Goal: Transaction & Acquisition: Obtain resource

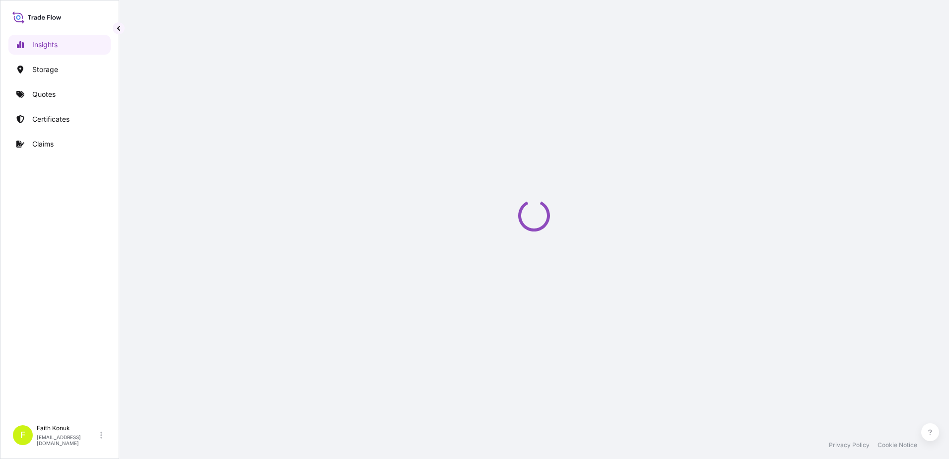
select select "2025"
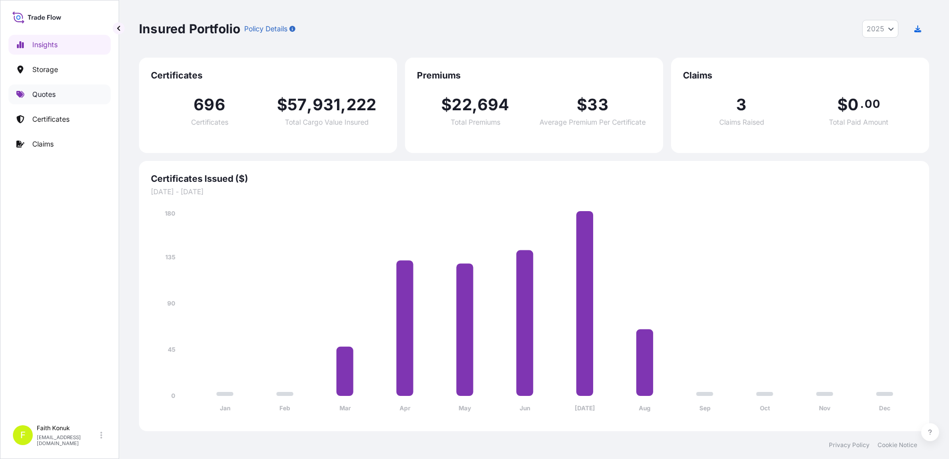
click at [56, 90] on p "Quotes" at bounding box center [43, 94] width 23 height 10
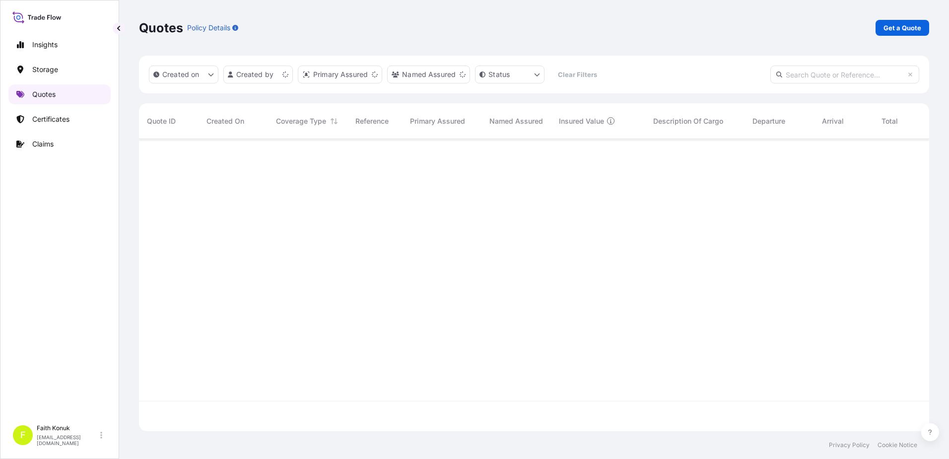
scroll to position [290, 783]
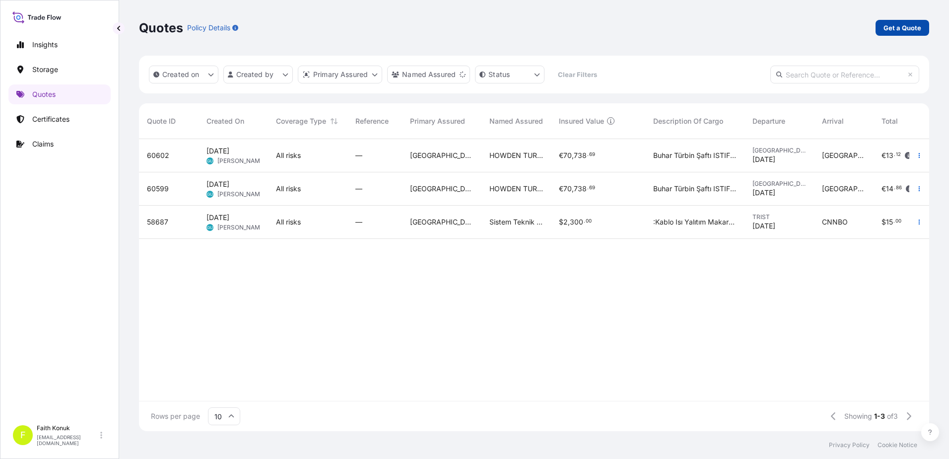
click at [921, 28] on link "Get a Quote" at bounding box center [902, 28] width 54 height 16
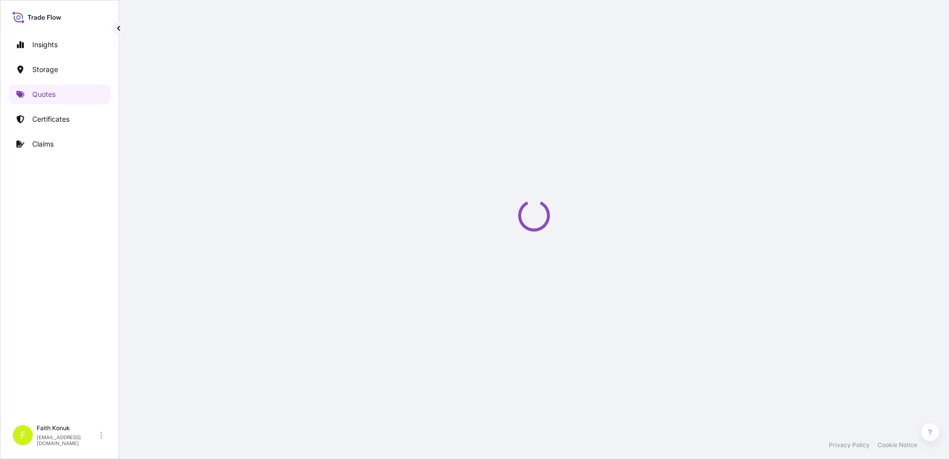
select select "Water"
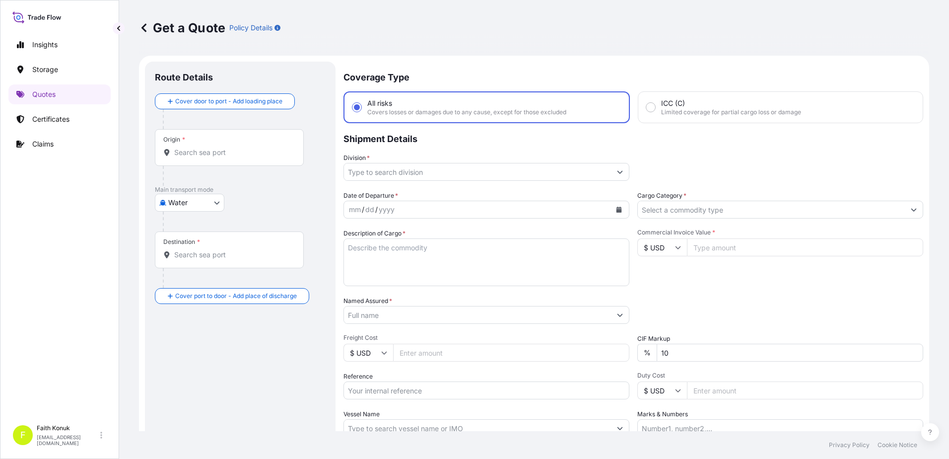
scroll to position [16, 0]
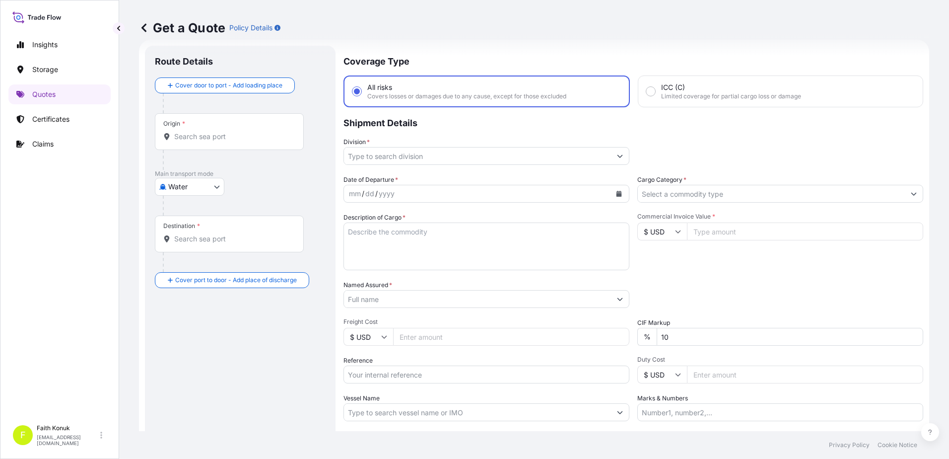
click at [207, 135] on input "Origin *" at bounding box center [232, 136] width 117 height 10
paste input "SHENZHEN"
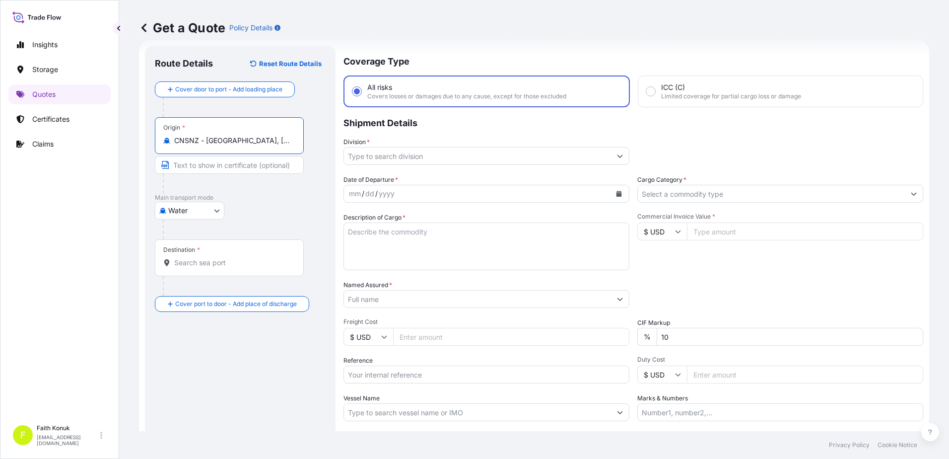
type input "CNSNZ - Shenzhen, China"
click at [262, 201] on p "Main transport mode" at bounding box center [240, 198] width 171 height 8
click at [227, 272] on div "Destination *" at bounding box center [229, 257] width 149 height 37
click at [227, 267] on input "Destination *" at bounding box center [232, 263] width 117 height 10
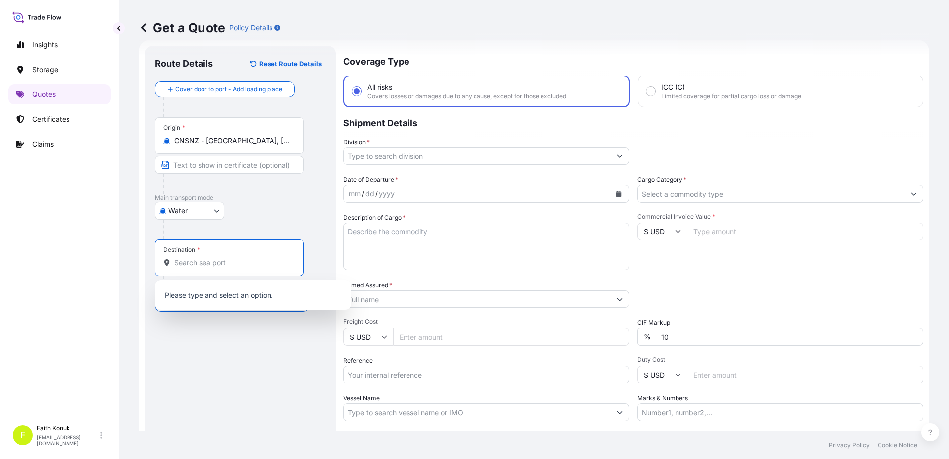
paste input "ALIAGA"
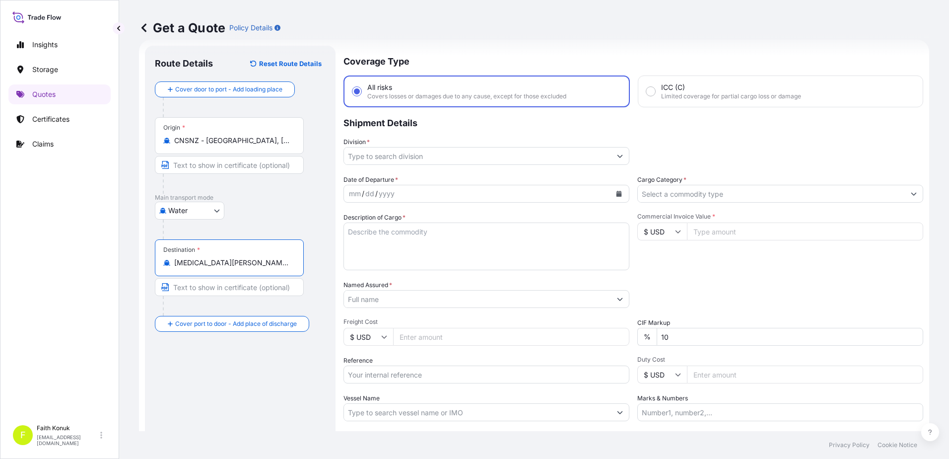
type input "TRALI - Aliaga, Turkey"
click at [248, 214] on div "Water Air Water Inland" at bounding box center [240, 210] width 171 height 18
click at [411, 152] on input "Division *" at bounding box center [477, 156] width 267 height 18
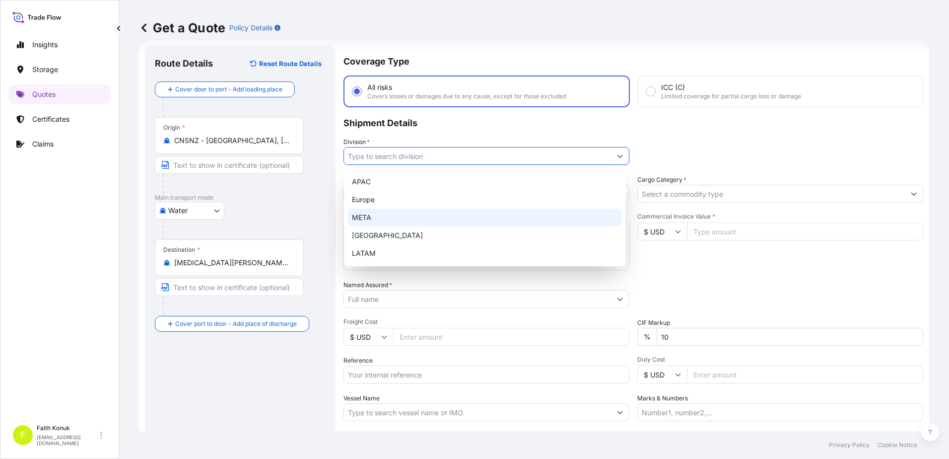
click at [371, 219] on div "META" at bounding box center [484, 217] width 273 height 18
type input "META"
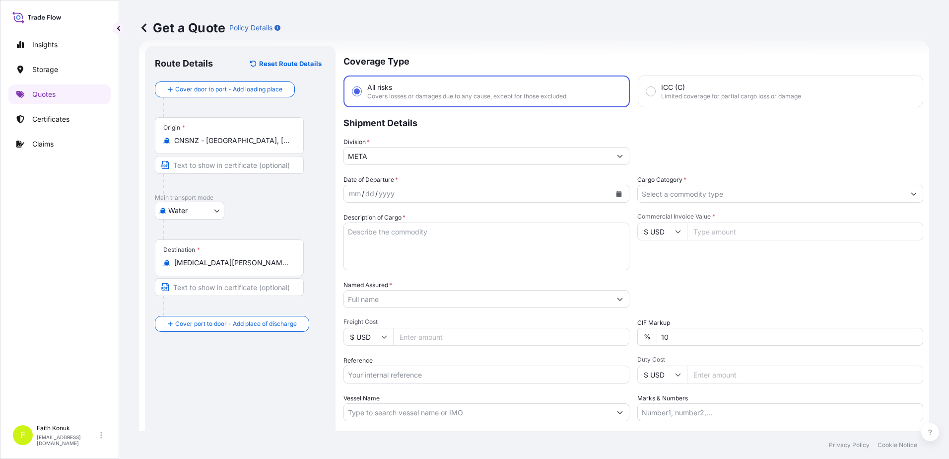
click at [455, 126] on p "Shipment Details" at bounding box center [633, 122] width 580 height 30
click at [611, 193] on button "Calendar" at bounding box center [619, 194] width 16 height 16
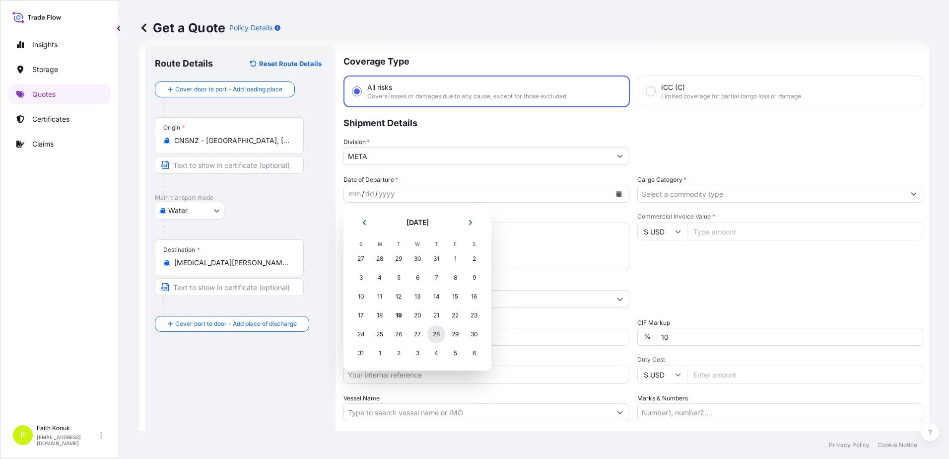
click at [436, 336] on div "28" at bounding box center [436, 334] width 18 height 18
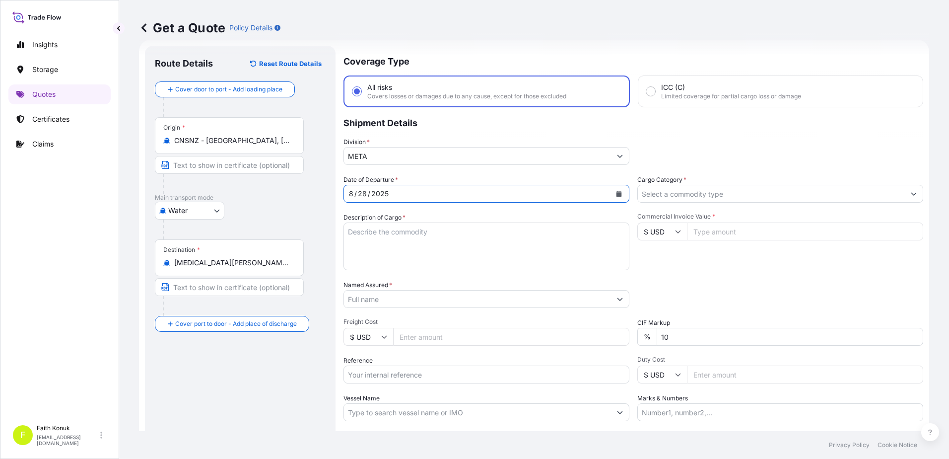
click at [390, 229] on textarea "Description of Cargo *" at bounding box center [486, 246] width 286 height 48
click at [389, 241] on textarea "Description of Cargo *" at bounding box center [486, 246] width 286 height 48
paste textarea ""LED Cabinet / LED Module ""
click at [355, 243] on textarea "LED Cabinet / LED Module" at bounding box center [486, 246] width 286 height 48
click at [356, 240] on textarea "LED Cabinet / LED Module" at bounding box center [486, 246] width 286 height 48
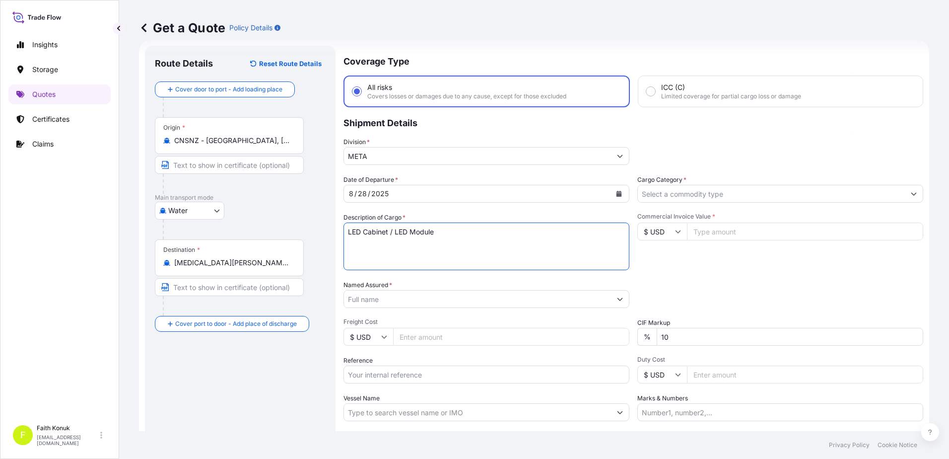
click at [449, 239] on textarea "LED Cabinet / LED Module" at bounding box center [486, 246] width 286 height 48
paste textarea "IZM20250643"
type textarea "LED Cabinet / LED Module IZM20250643 INSURANCE PREMIUM USD 75 (TAX INCLUDED)"
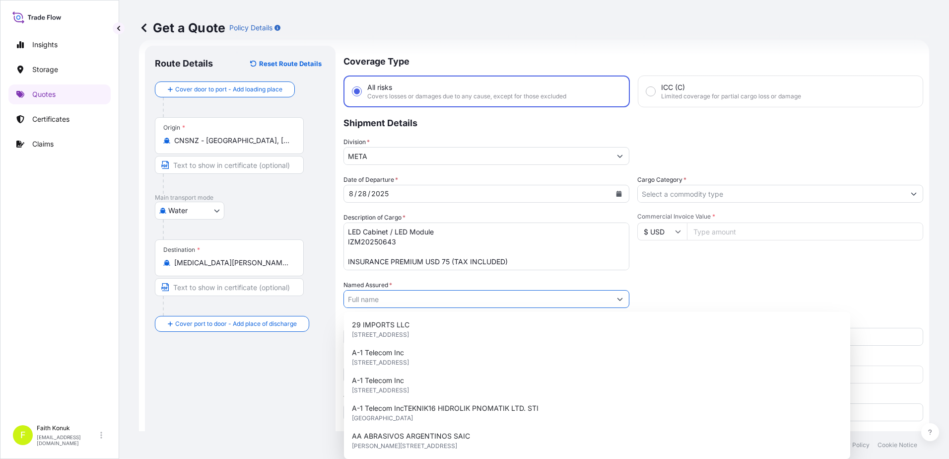
click at [374, 301] on input "Named Assured *" at bounding box center [477, 299] width 267 height 18
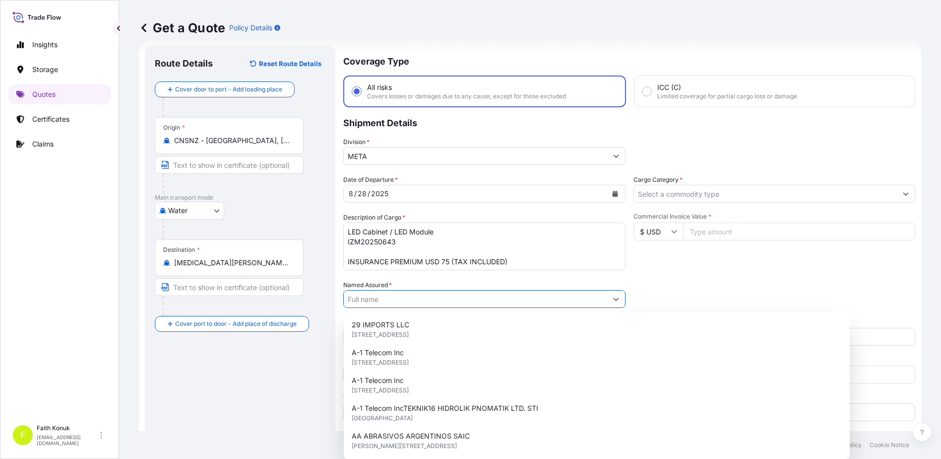
paste input "KARYAPI DAY. TÜKETIM MAL. OTO MOBILYA INS.SAN.TIC. LTD. STI."
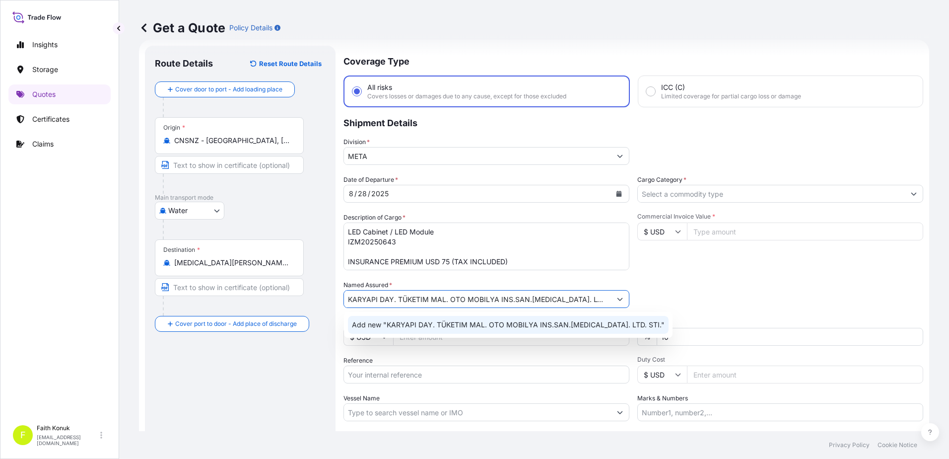
click at [414, 322] on span "Add new "KARYAPI DAY. TÜKETIM MAL. OTO MOBILYA INS.SAN.TIC. LTD. STI."" at bounding box center [508, 325] width 313 height 10
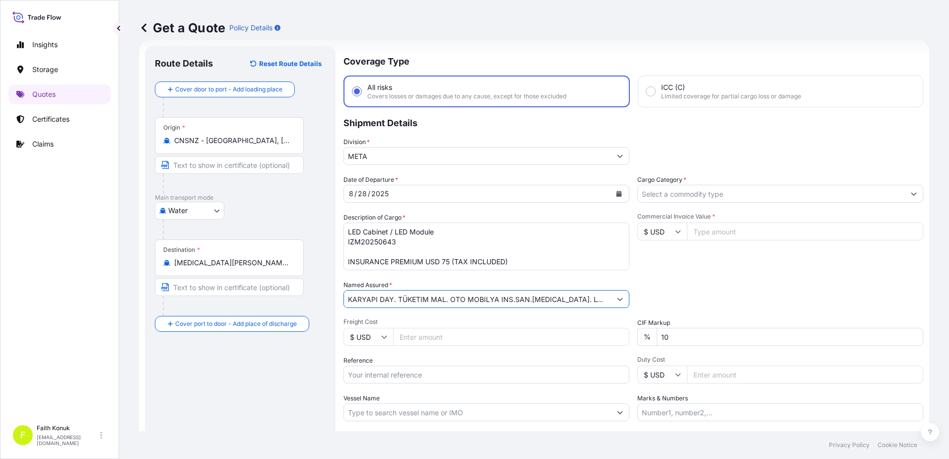
type input "KARYAPI DAY. TÜKETIM MAL. OTO MOBILYA INS.SAN.TIC. LTD. STI."
click at [432, 323] on span "Freight Cost" at bounding box center [486, 322] width 286 height 8
click at [432, 328] on input "Freight Cost" at bounding box center [511, 337] width 236 height 18
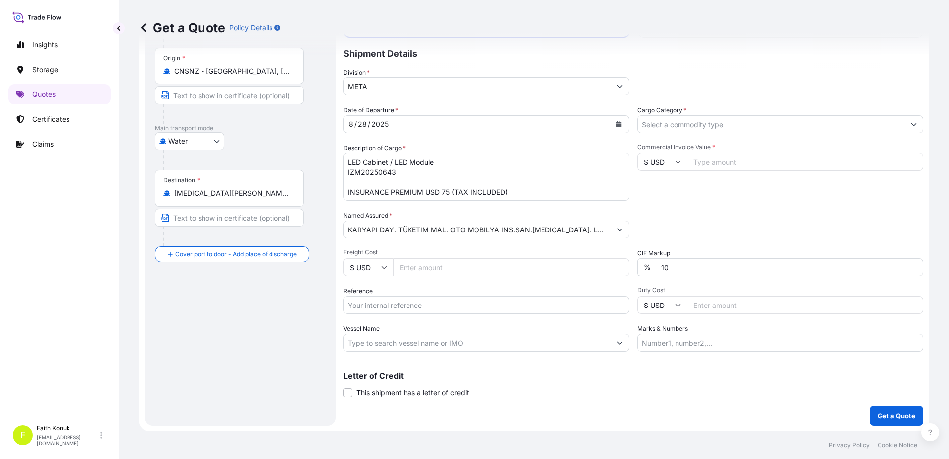
scroll to position [86, 0]
click at [380, 342] on input "Vessel Name" at bounding box center [477, 342] width 267 height 18
click at [672, 128] on input "Cargo Category *" at bounding box center [771, 124] width 267 height 18
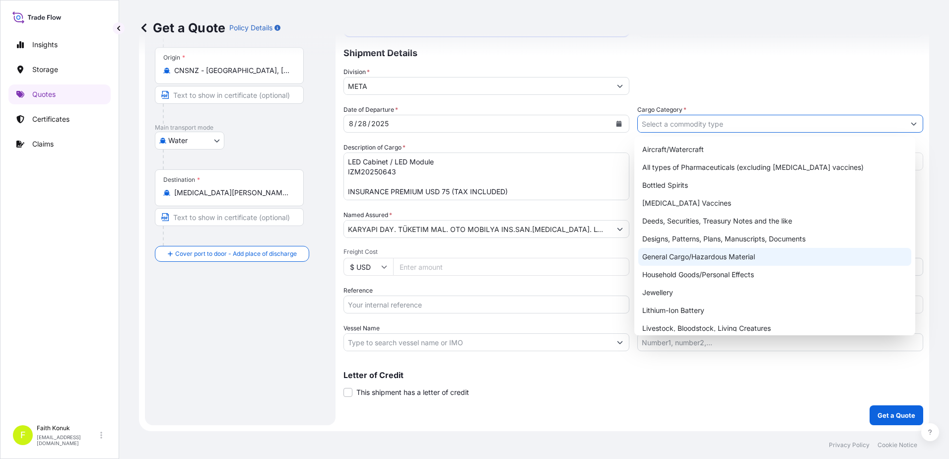
click at [671, 256] on div "General Cargo/Hazardous Material" at bounding box center [774, 257] width 273 height 18
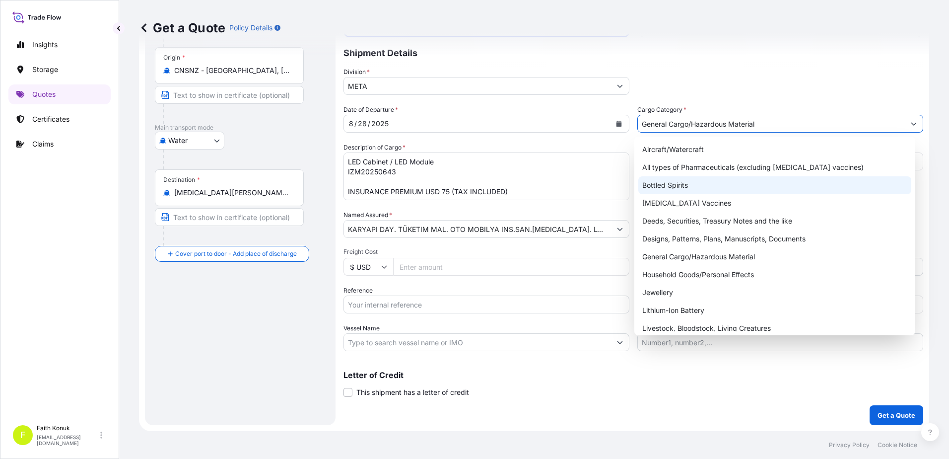
click at [683, 188] on div "Bottled Spirits" at bounding box center [774, 185] width 273 height 18
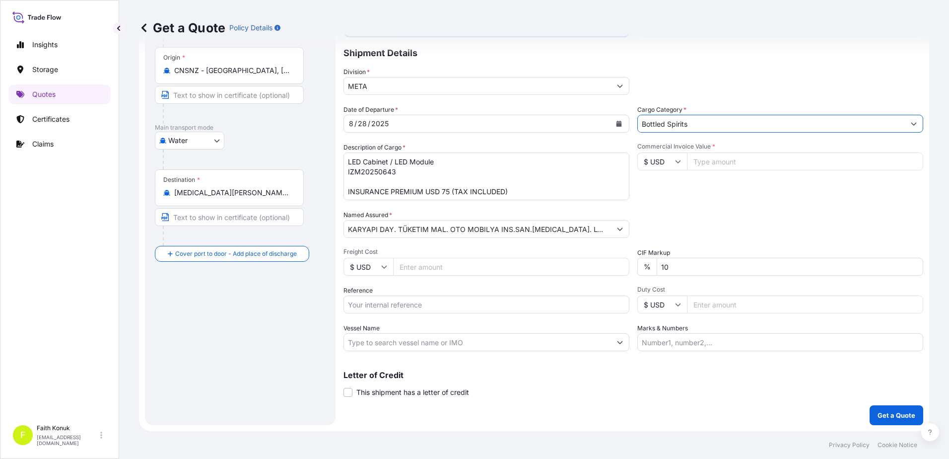
click at [686, 119] on input "Bottled Spirits" at bounding box center [771, 124] width 267 height 18
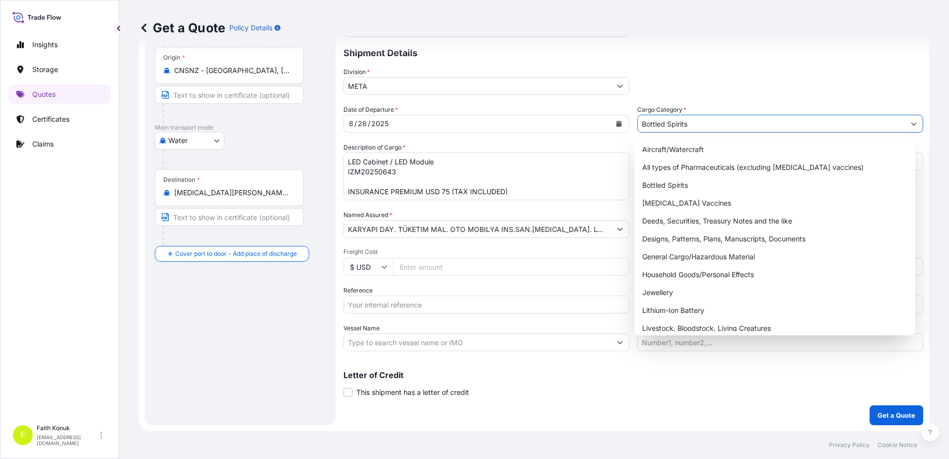
click at [909, 124] on button "Show suggestions" at bounding box center [914, 124] width 18 height 18
click at [700, 262] on div "General Cargo/Hazardous Material" at bounding box center [774, 257] width 273 height 18
type input "General Cargo/Hazardous Material"
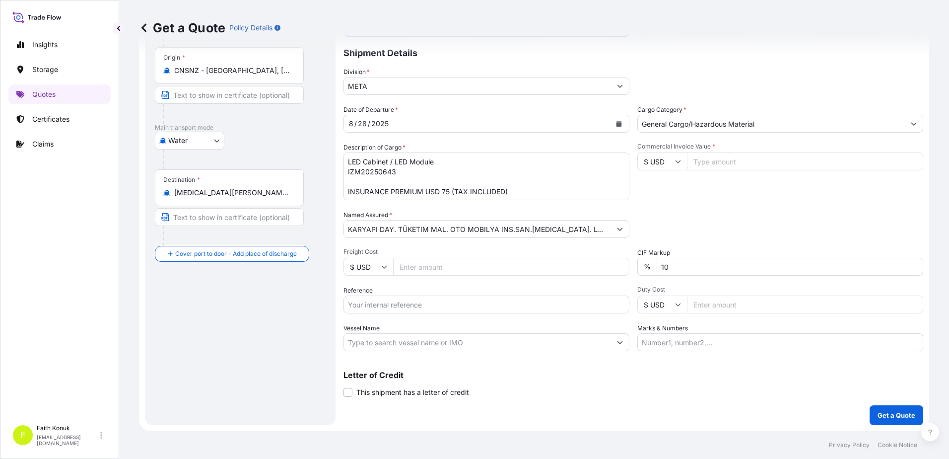
click at [717, 205] on div "Date of Departure * 8 / 28 / 2025 Cargo Category * General Cargo/Hazardous Mate…" at bounding box center [633, 228] width 580 height 246
click at [713, 161] on input "Commercial Invoice Value *" at bounding box center [805, 161] width 236 height 18
type input "29808.42"
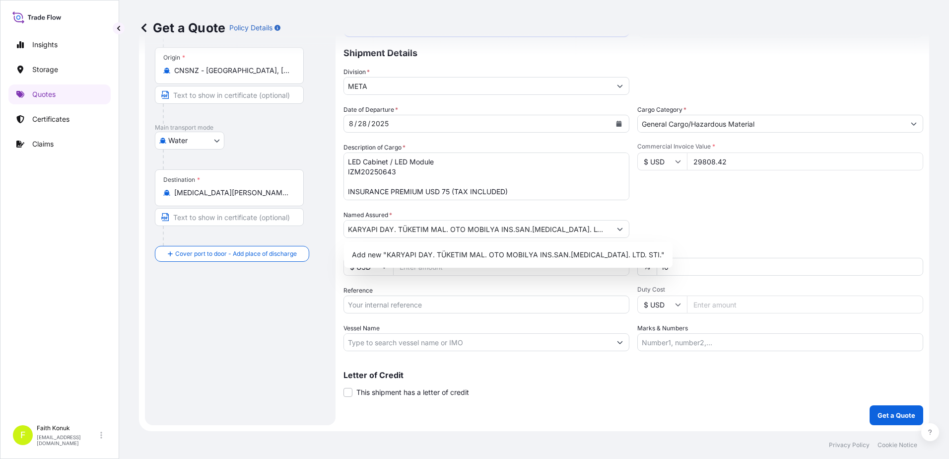
click at [699, 219] on div "Packing Category Type to search a container mode Please select a primary mode o…" at bounding box center [780, 224] width 286 height 28
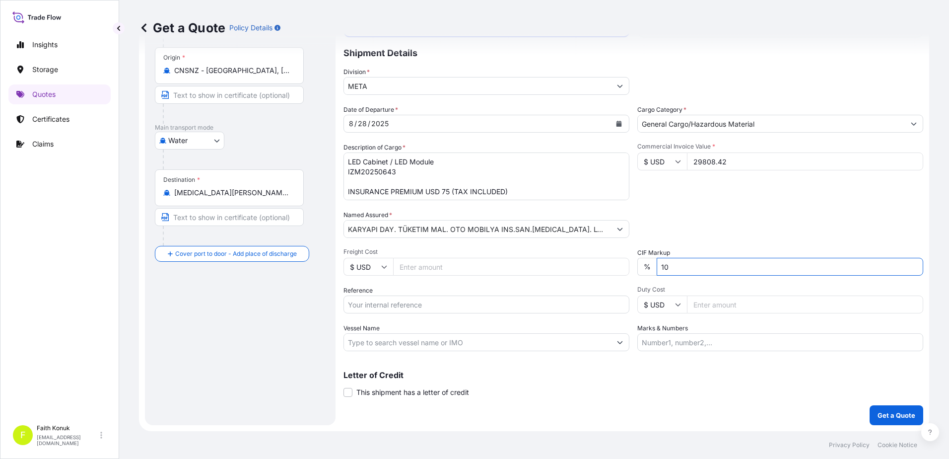
drag, startPoint x: 612, startPoint y: 266, endPoint x: 590, endPoint y: 263, distance: 21.5
click at [590, 264] on div "Date of Departure * 8 / 28 / 2025 Cargo Category * General Cargo/Hazardous Mate…" at bounding box center [633, 228] width 580 height 246
type input "0"
click at [878, 413] on p "Get a Quote" at bounding box center [896, 415] width 38 height 10
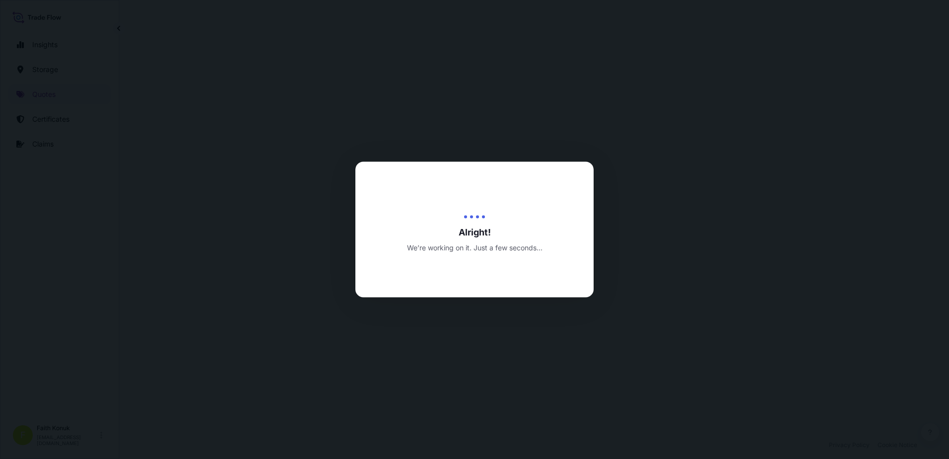
select select "Water"
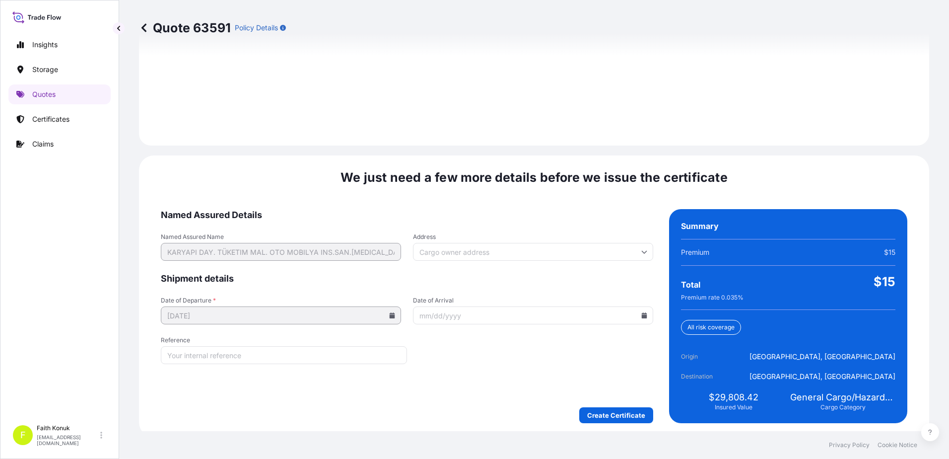
scroll to position [1412, 0]
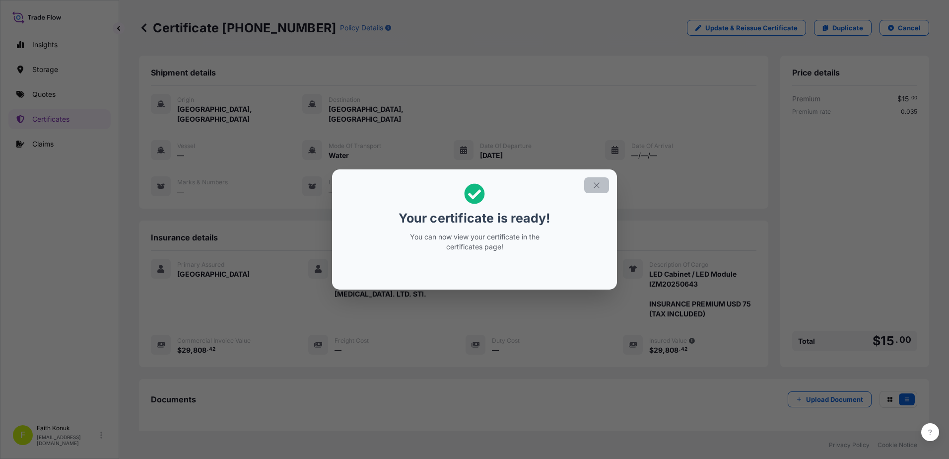
click at [599, 189] on icon "button" at bounding box center [596, 185] width 9 height 9
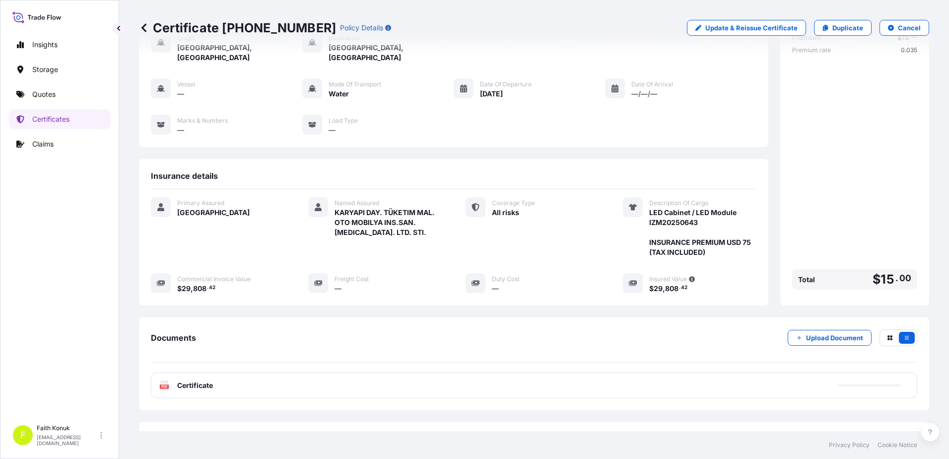
scroll to position [93, 0]
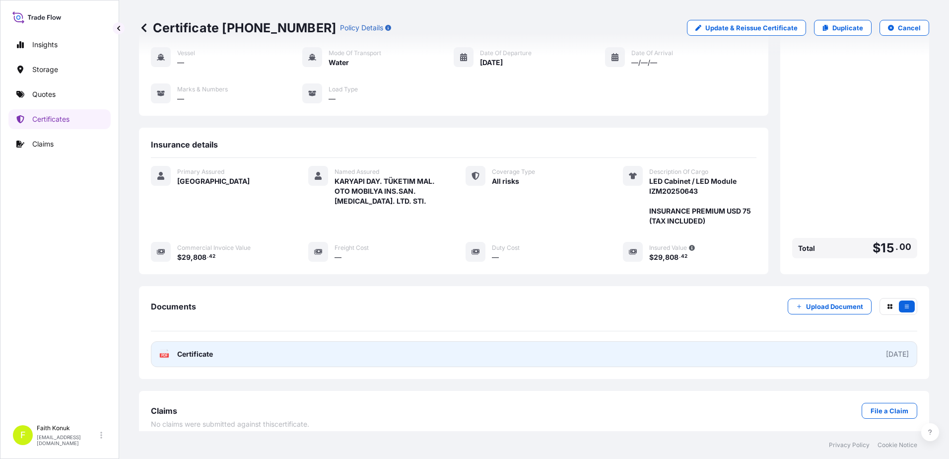
click at [190, 349] on span "Certificate" at bounding box center [195, 354] width 36 height 10
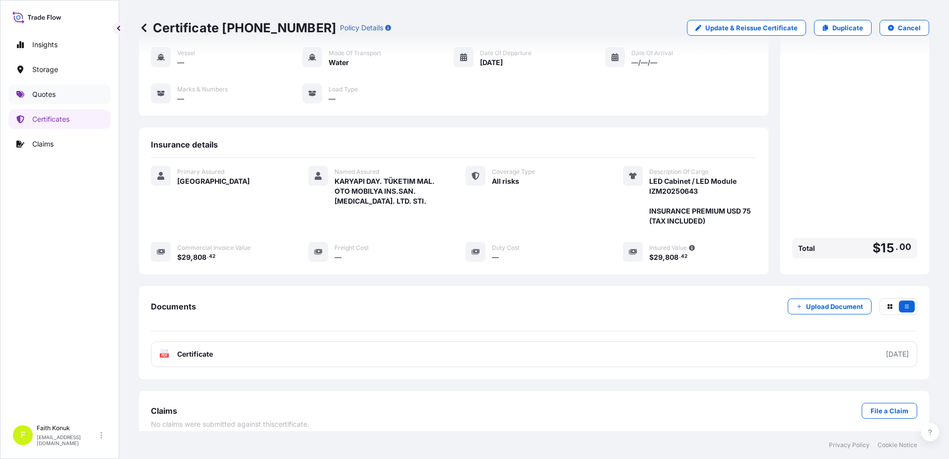
click at [67, 95] on link "Quotes" at bounding box center [59, 94] width 102 height 20
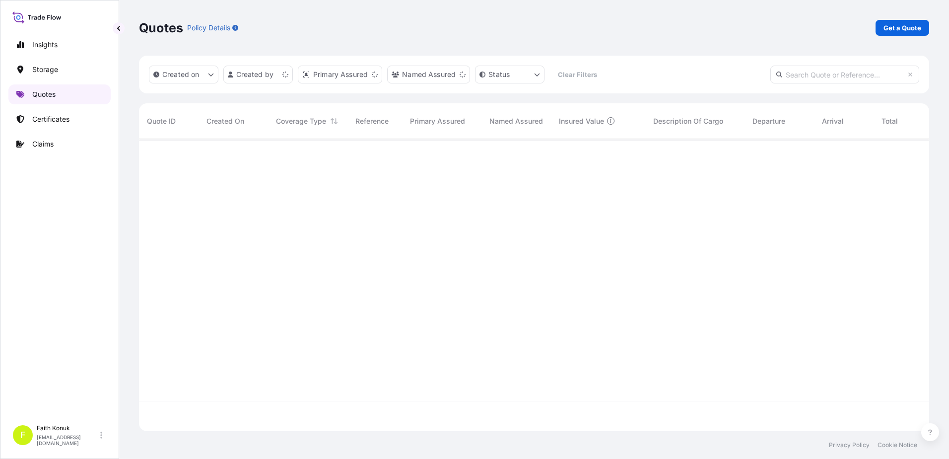
scroll to position [290, 783]
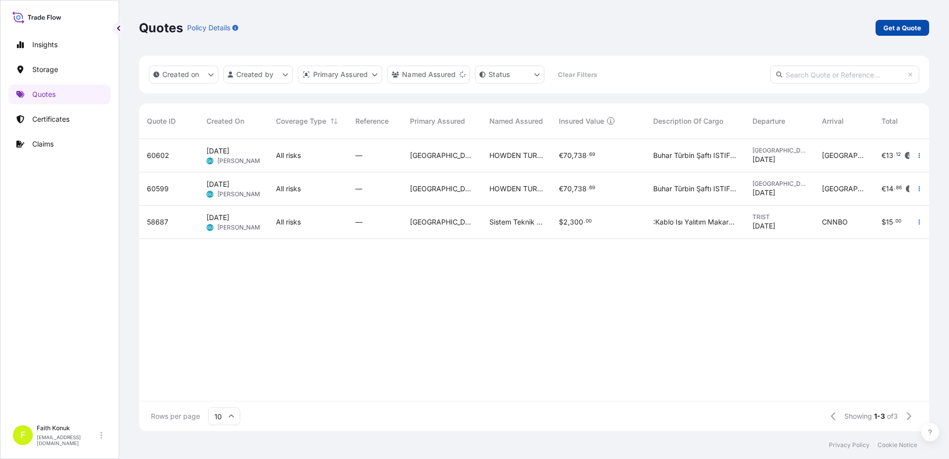
click at [880, 31] on link "Get a Quote" at bounding box center [902, 28] width 54 height 16
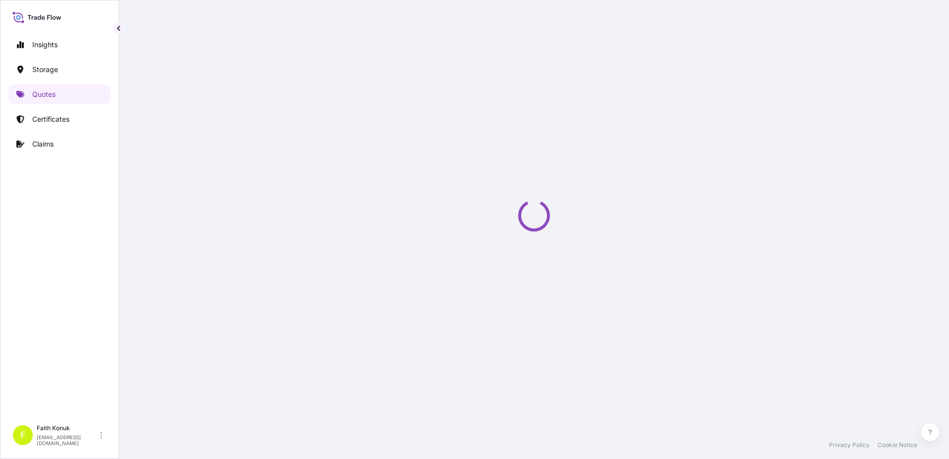
scroll to position [16, 0]
select select "Water"
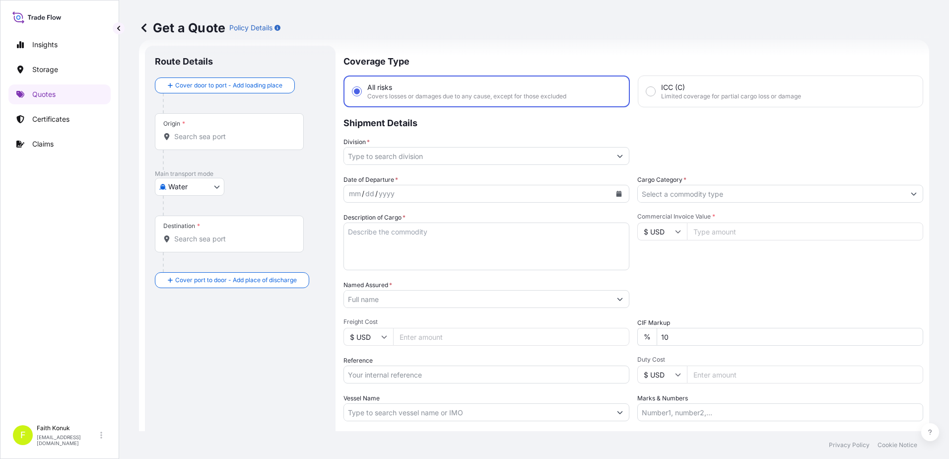
click at [209, 135] on input "Origin *" at bounding box center [232, 136] width 117 height 10
paste input "ADANA"
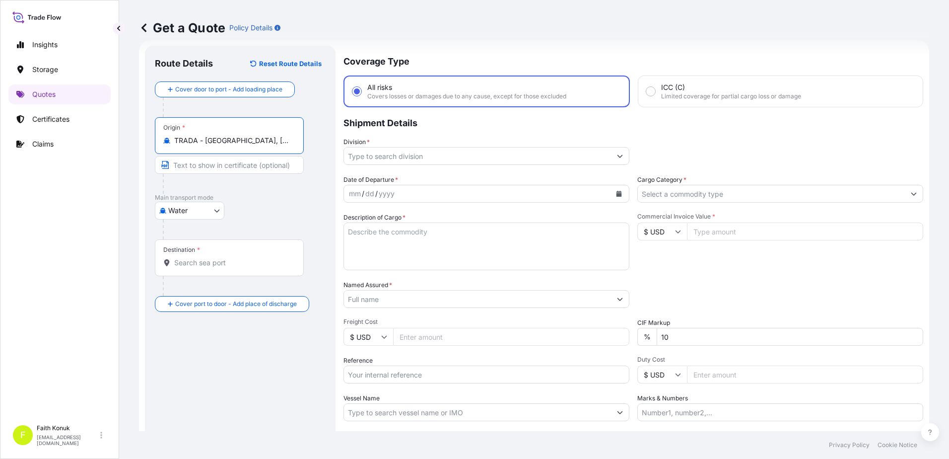
type input "TRADA - Adana, Turkey"
click at [262, 218] on div "Water Air Water Inland" at bounding box center [240, 210] width 171 height 18
click at [192, 266] on input "Destination *" at bounding box center [232, 263] width 117 height 10
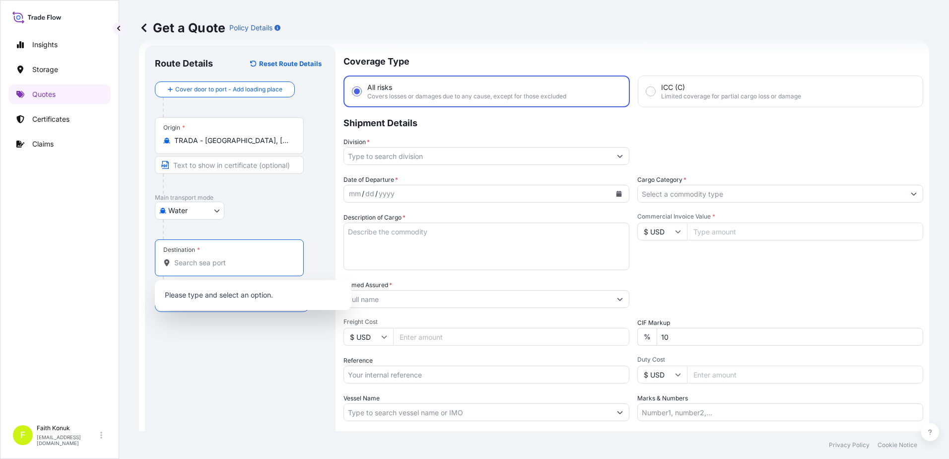
paste input "BUSAN"
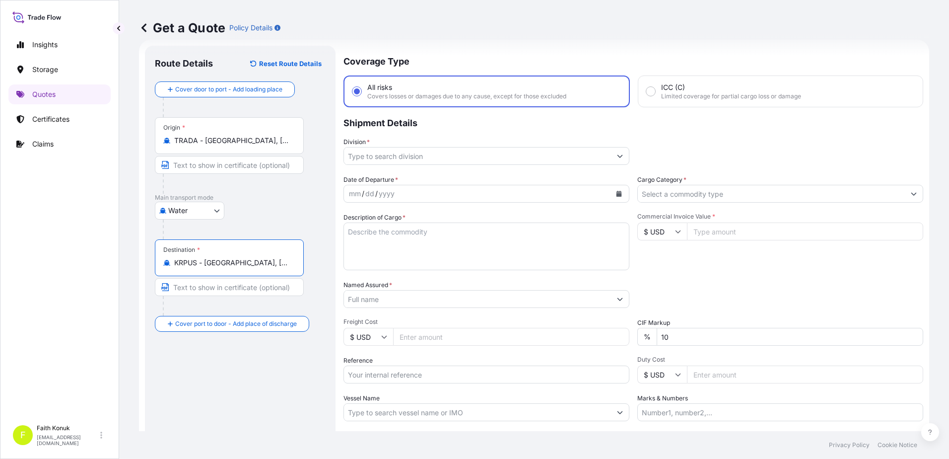
type input "KRPUS - Busan, Korea, South"
click at [306, 222] on div at bounding box center [244, 229] width 163 height 20
click at [376, 152] on input "Division *" at bounding box center [477, 156] width 267 height 18
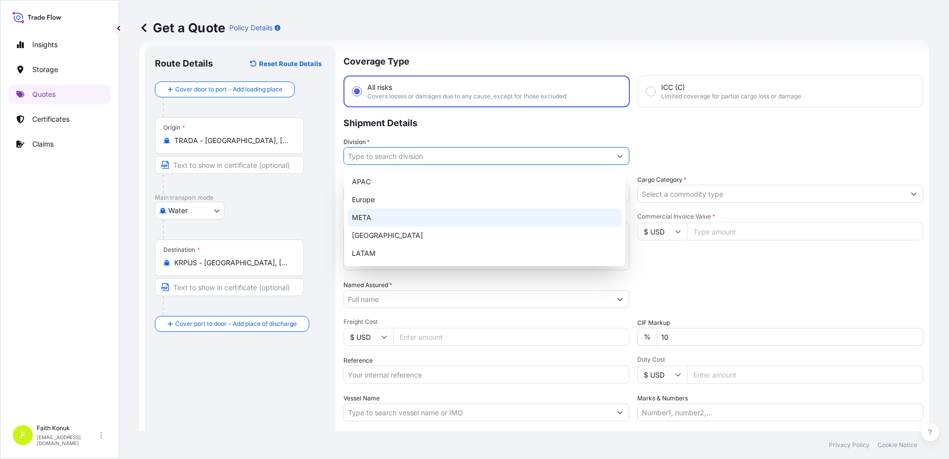
click at [373, 222] on div "META" at bounding box center [484, 217] width 273 height 18
type input "META"
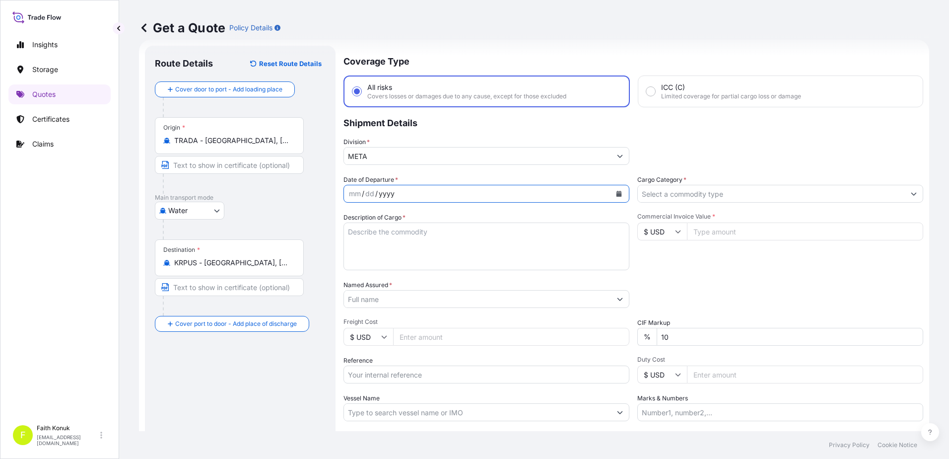
click at [421, 177] on div "Date of Departure * mm / dd / yyyy" at bounding box center [486, 189] width 286 height 28
click at [420, 189] on div "mm / dd / yyyy" at bounding box center [477, 194] width 267 height 18
click at [617, 197] on button "Calendar" at bounding box center [619, 194] width 16 height 16
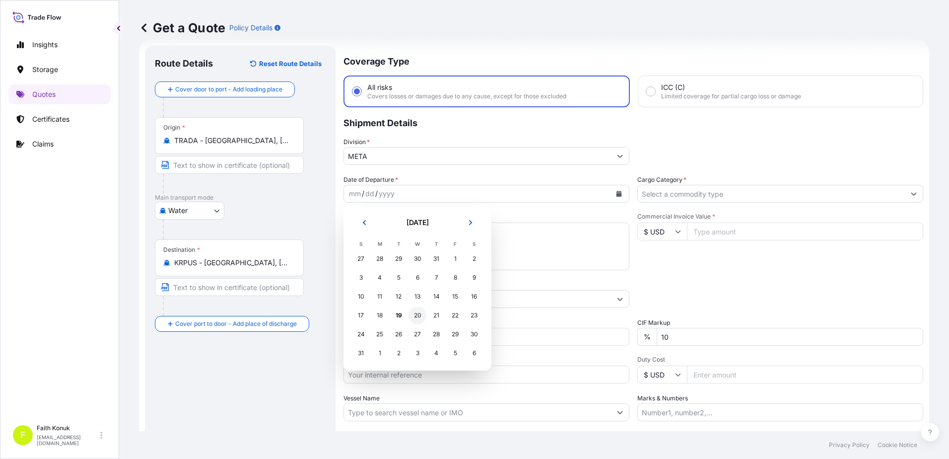
click at [419, 316] on div "20" at bounding box center [417, 315] width 18 height 18
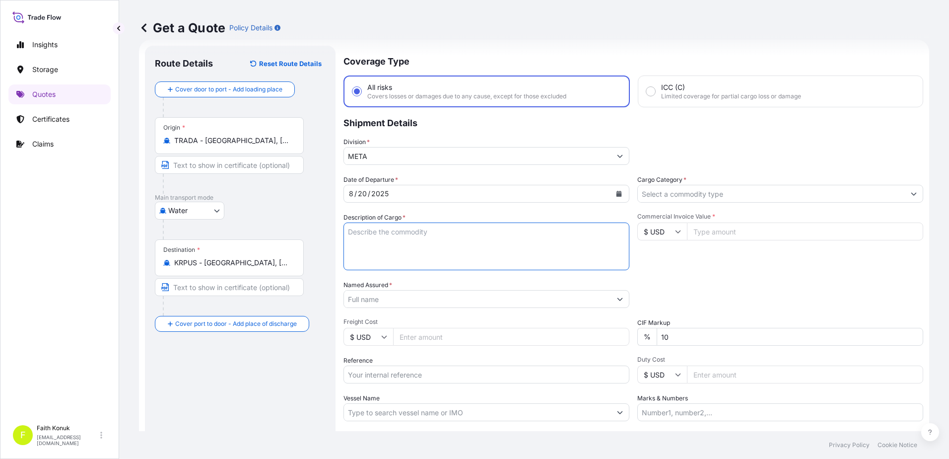
click at [384, 240] on textarea "Description of Cargo *" at bounding box center [486, 246] width 286 height 48
click at [373, 237] on textarea "Description of Cargo *" at bounding box center [486, 246] width 286 height 48
paste textarea "FEMALE FROZEN BLUE CRAB 500 KAP / Brüt : 5100 KG"
click at [357, 245] on textarea "FEMALE FROZEN BLUE CRAB 500 KAP / Brüt : 5100 KG" at bounding box center [486, 246] width 286 height 48
click at [450, 241] on textarea "FEMALE FROZEN BLUE CRAB 500 KAP / Brüt : 5100 KG" at bounding box center [486, 246] width 286 height 48
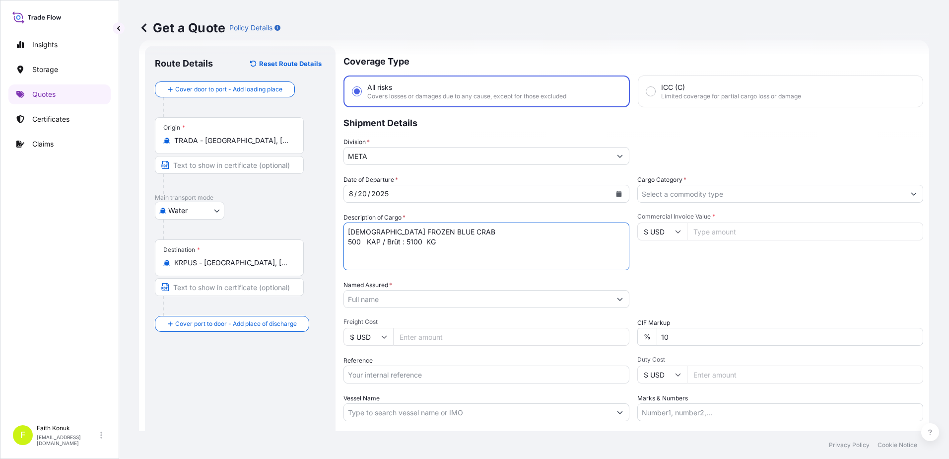
paste textarea "ZMOU8826592"
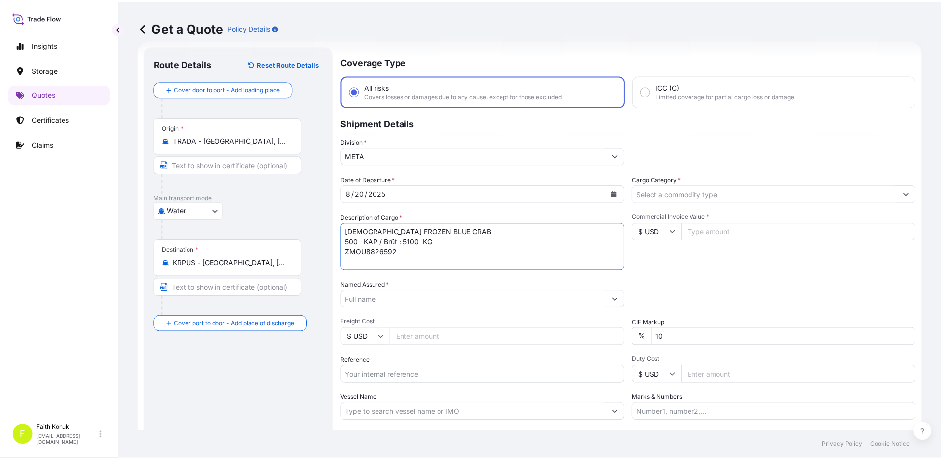
scroll to position [6, 0]
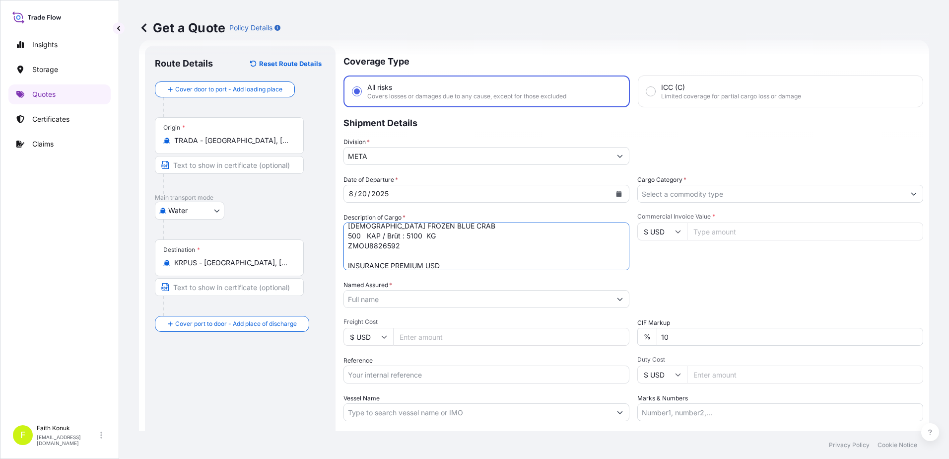
click at [455, 259] on textarea "FEMALE FROZEN BLUE CRAB 500 KAP / Brüt : 5100 KG ZMOU8826592 INSURANCE PREMIUM …" at bounding box center [486, 246] width 286 height 48
click at [458, 266] on textarea "FEMALE FROZEN BLUE CRAB 500 KAP / Brüt : 5100 KG ZMOU8826592 INSURANCE PREMIUM …" at bounding box center [486, 246] width 286 height 48
type textarea "FEMALE FROZEN BLUE CRAB 500 KAP / Brüt : 5100 KG ZMOU8826592 INSURANCE PREMIUM …"
click at [383, 299] on input "Named Assured *" at bounding box center [477, 299] width 267 height 18
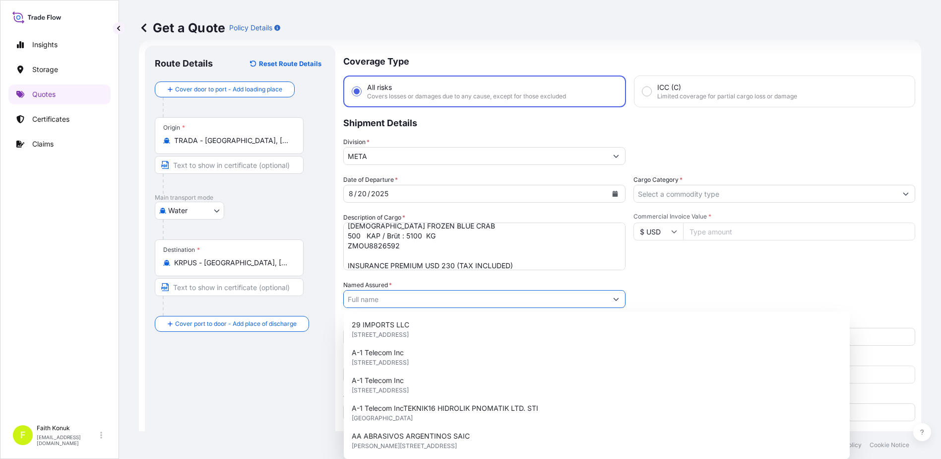
paste input ""SUDI TEKSTIL GIDA TARIM SU URUN. BILISIM TEK.INSAAAT ENERJI URETIMI TUR.SAN.VE…"
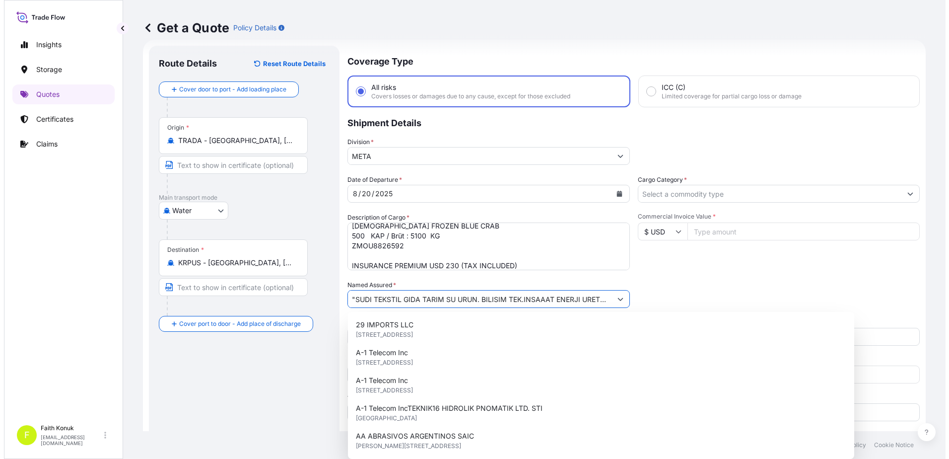
scroll to position [0, 77]
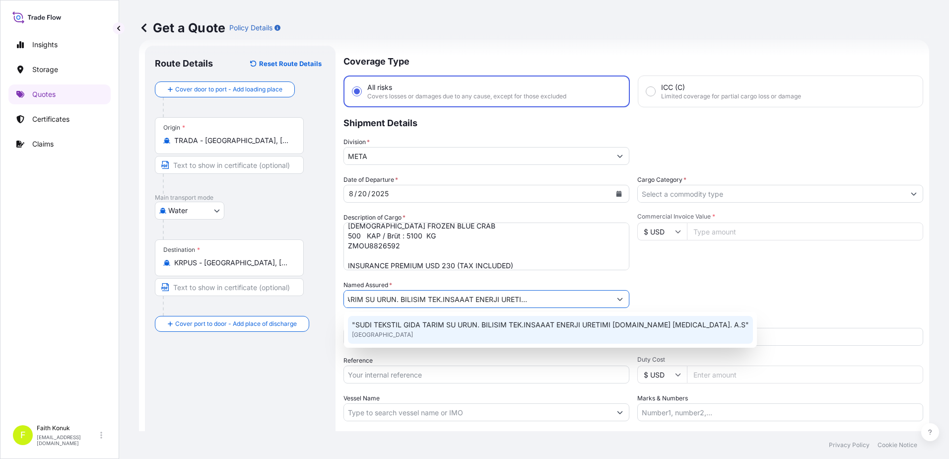
click at [401, 323] on span ""SUDI TEKSTIL GIDA TARIM SU URUN. BILISIM TEK.INSAAAT ENERJI URETIMI TUR.SAN.VE…" at bounding box center [550, 325] width 397 height 10
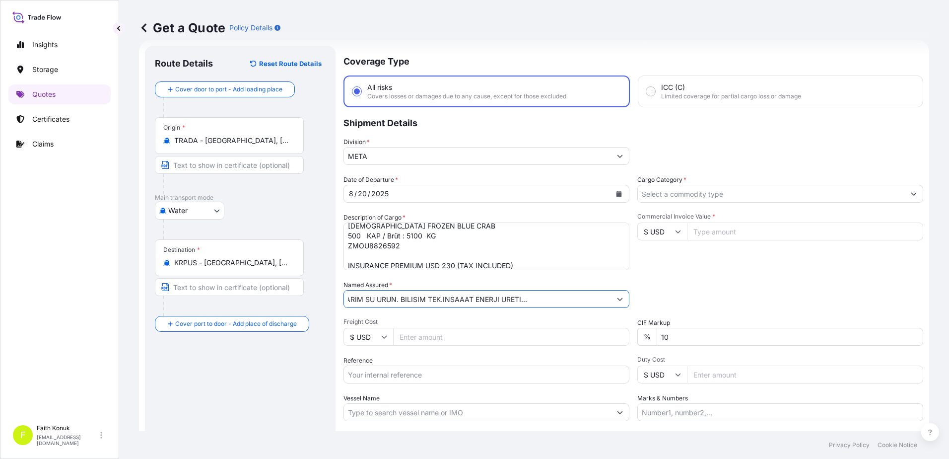
type input ""SUDI TEKSTIL GIDA TARIM SU URUN. BILISIM TEK.INSAAAT ENERJI URETIMI TUR.SAN.VE…"
click at [407, 321] on span "Freight Cost" at bounding box center [486, 322] width 286 height 8
click at [407, 328] on input "Freight Cost" at bounding box center [511, 337] width 236 height 18
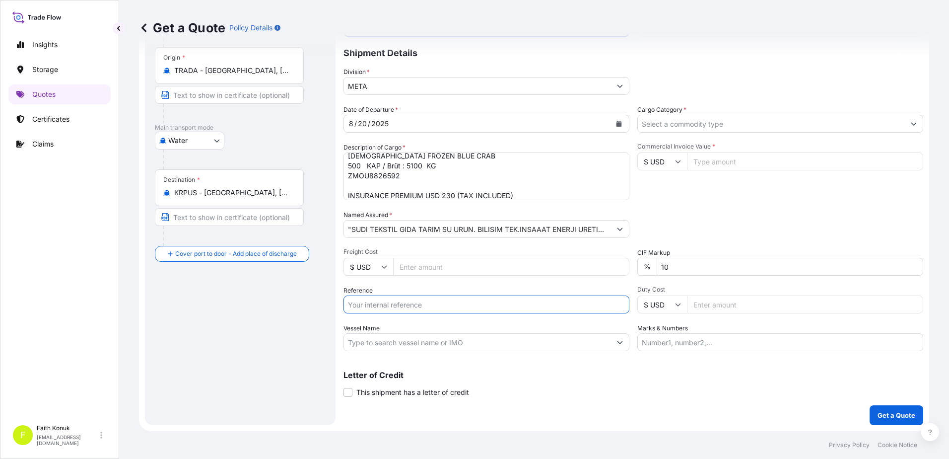
click at [386, 306] on input "Reference" at bounding box center [486, 304] width 286 height 18
click at [391, 301] on input "Reference" at bounding box center [486, 304] width 286 height 18
paste input "2301770953"
type input "2301770953"
click at [381, 340] on input "Vessel Name" at bounding box center [477, 342] width 267 height 18
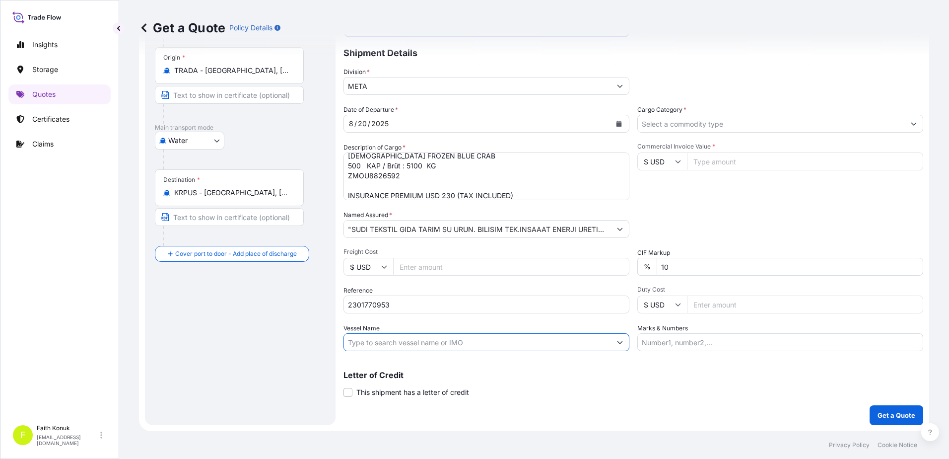
paste input "ANTWERP"
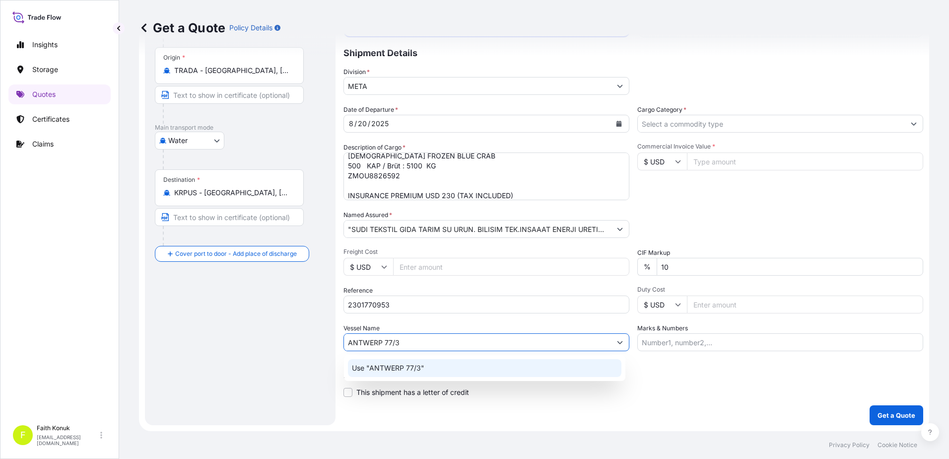
click at [399, 365] on p "Use "ANTWERP 77/3"" at bounding box center [388, 368] width 72 height 10
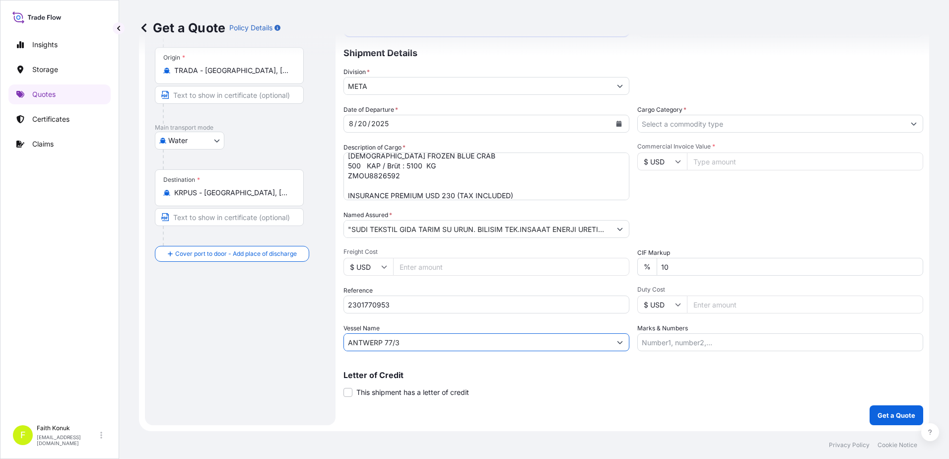
type input "ANTWERP 77/3"
click at [354, 339] on input "ANTWERP 77/3" at bounding box center [477, 342] width 267 height 18
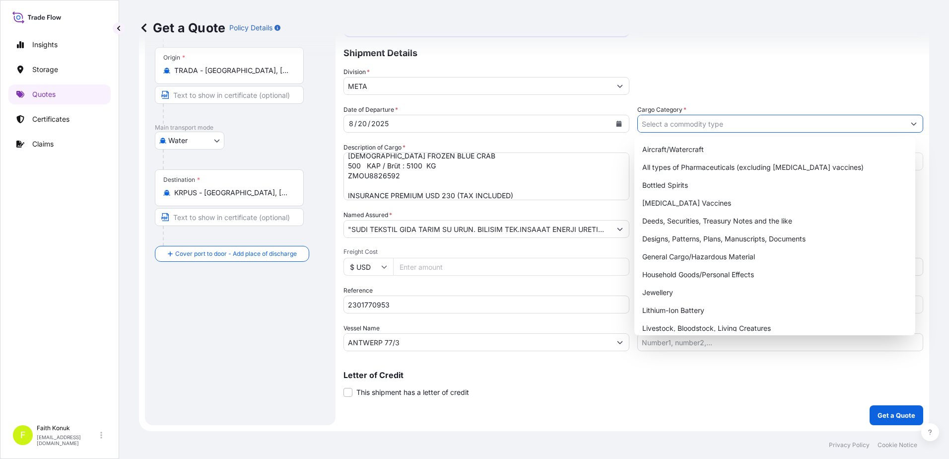
click at [664, 120] on input "Cargo Category *" at bounding box center [771, 124] width 267 height 18
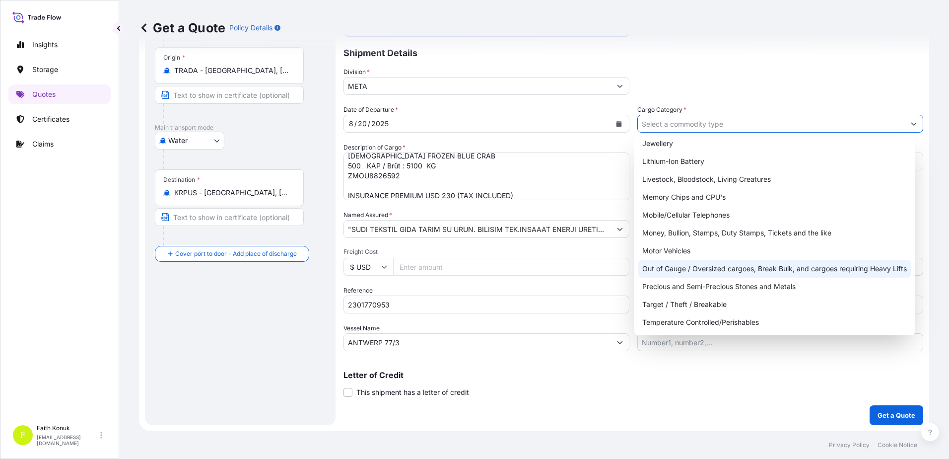
scroll to position [167, 0]
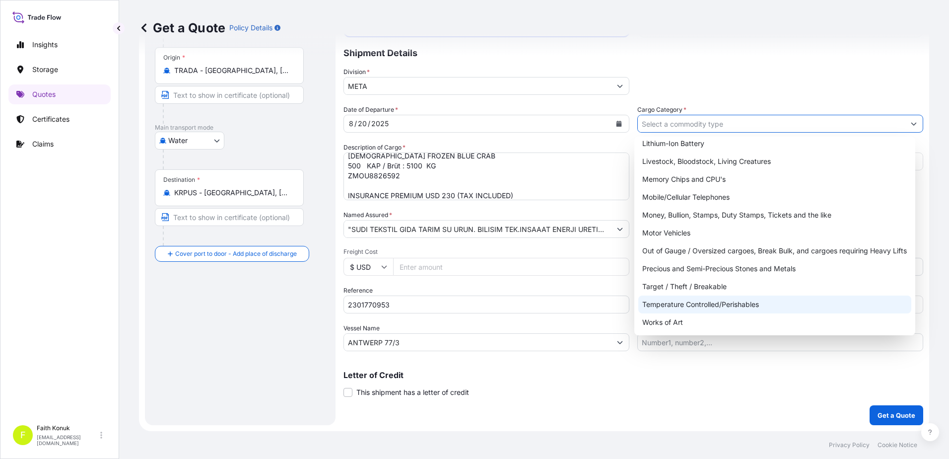
click at [709, 299] on div "Temperature Controlled/Perishables" at bounding box center [774, 304] width 273 height 18
type input "Temperature Controlled/Perishables"
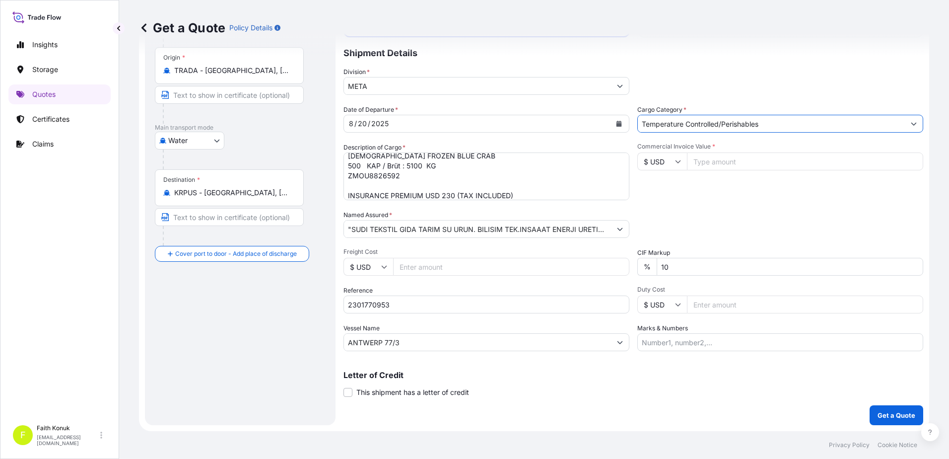
click at [707, 192] on div "Commercial Invoice Value * $ USD" at bounding box center [780, 171] width 286 height 58
click at [700, 162] on input "Commercial Invoice Value *" at bounding box center [805, 161] width 236 height 18
click at [667, 165] on input "$ USD" at bounding box center [662, 161] width 50 height 18
click at [662, 188] on div "€ EUR" at bounding box center [659, 188] width 42 height 19
type input "€ EUR"
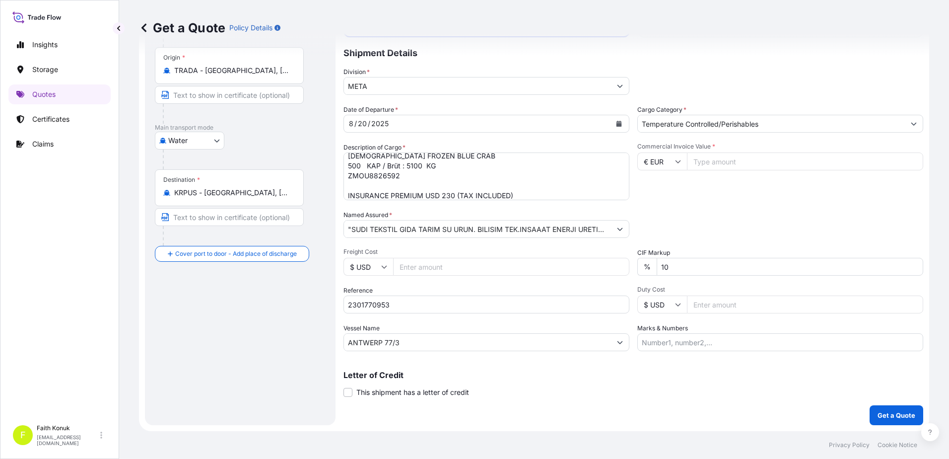
click at [712, 164] on input "Commercial Invoice Value *" at bounding box center [805, 161] width 236 height 18
type input "22000"
click at [699, 198] on div "Commercial Invoice Value * € EUR 22000" at bounding box center [780, 171] width 286 height 58
click at [875, 409] on button "Get a Quote" at bounding box center [896, 415] width 54 height 20
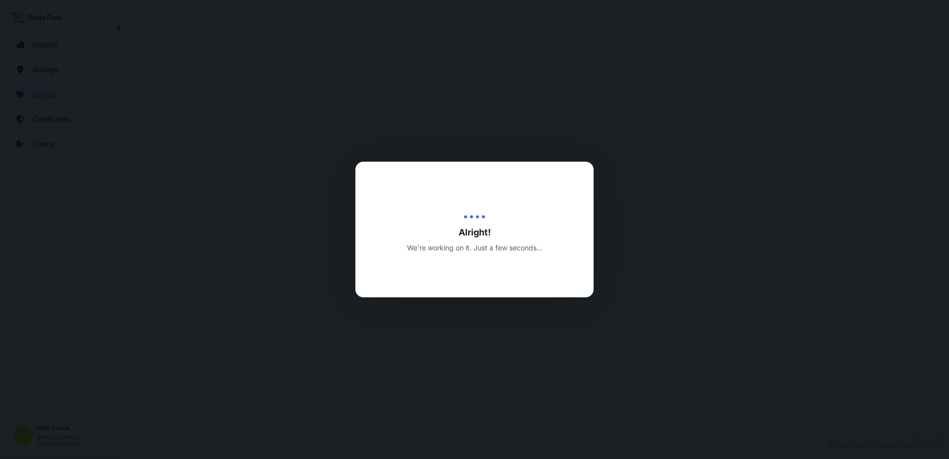
select select "Water"
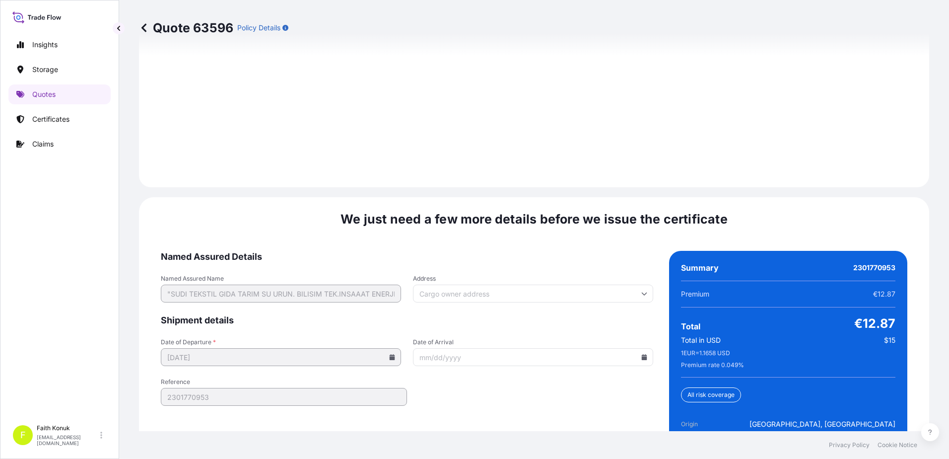
scroll to position [1622, 0]
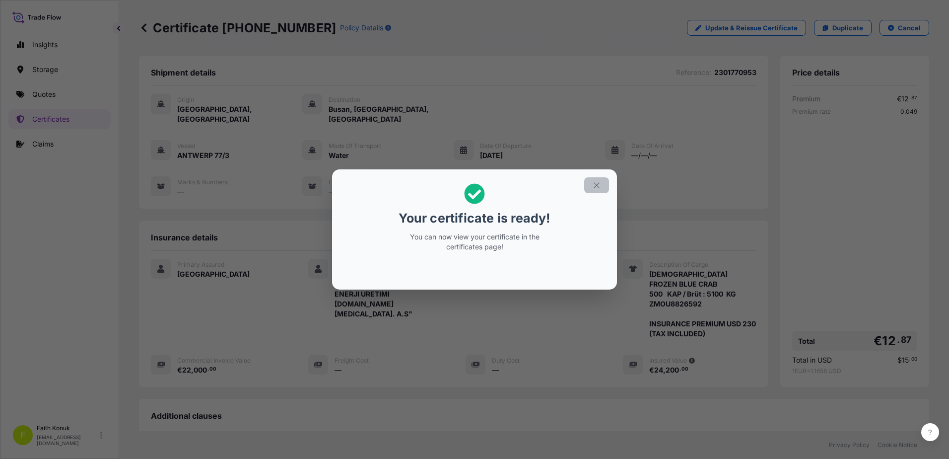
click at [601, 190] on button "button" at bounding box center [596, 185] width 25 height 16
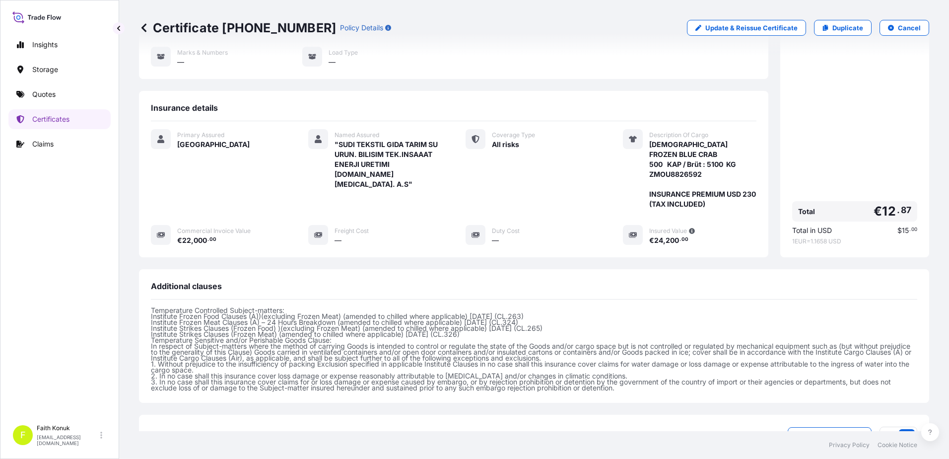
scroll to position [248, 0]
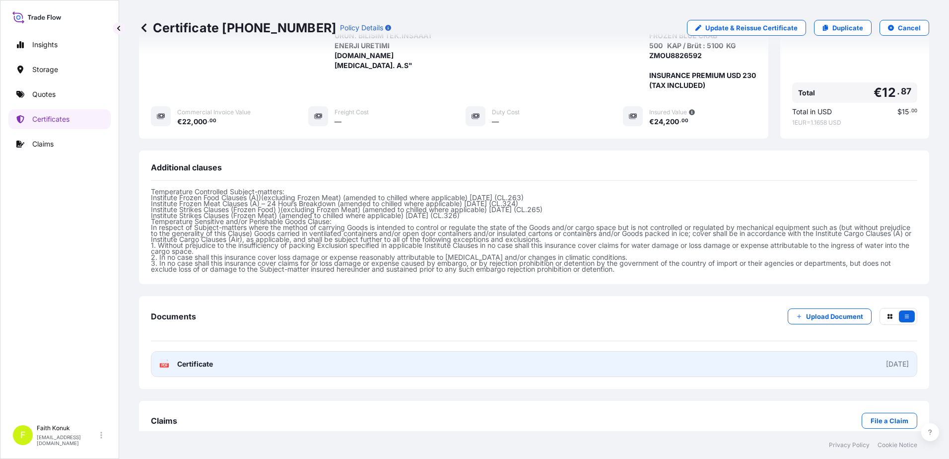
click at [202, 359] on span "Certificate" at bounding box center [195, 364] width 36 height 10
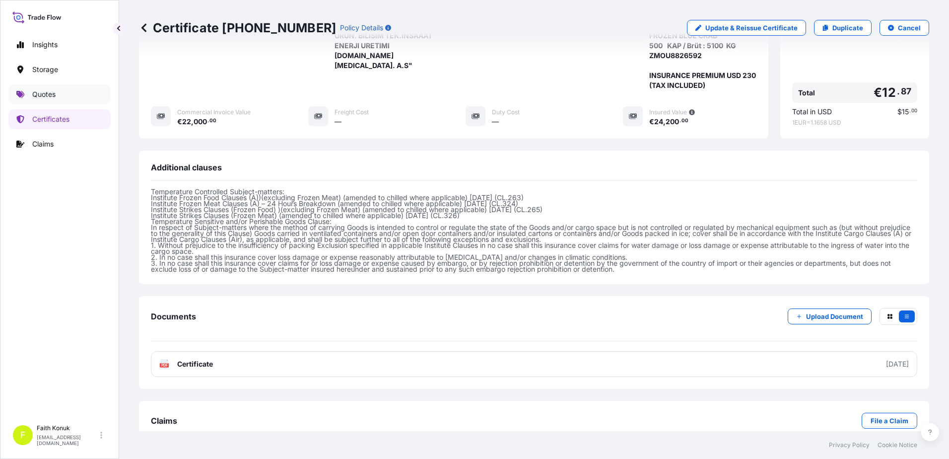
click at [66, 95] on link "Quotes" at bounding box center [59, 94] width 102 height 20
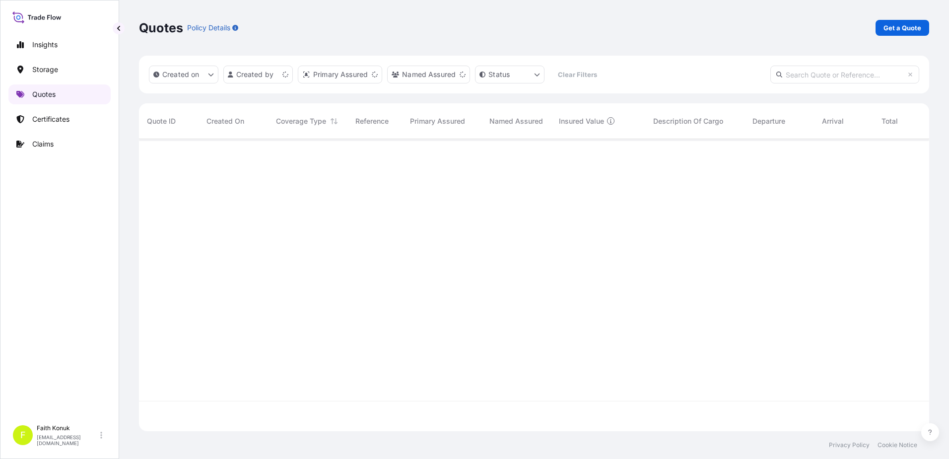
scroll to position [290, 783]
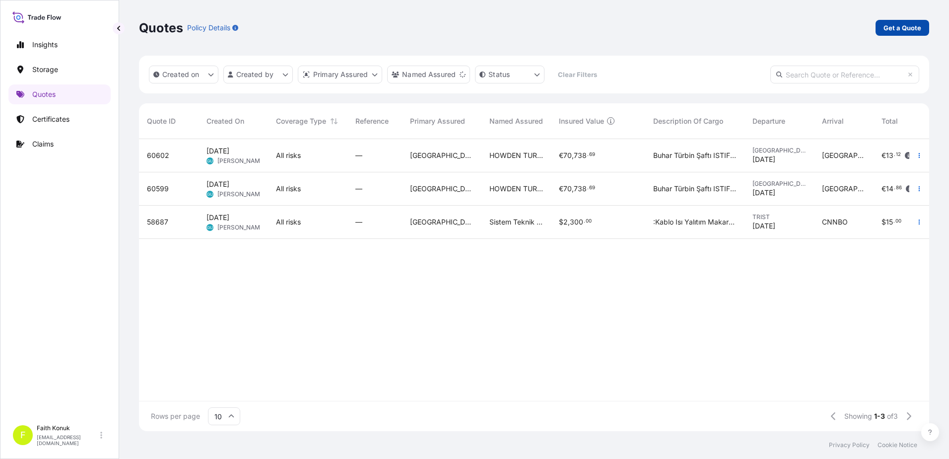
click at [890, 31] on p "Get a Quote" at bounding box center [902, 28] width 38 height 10
select select "Water"
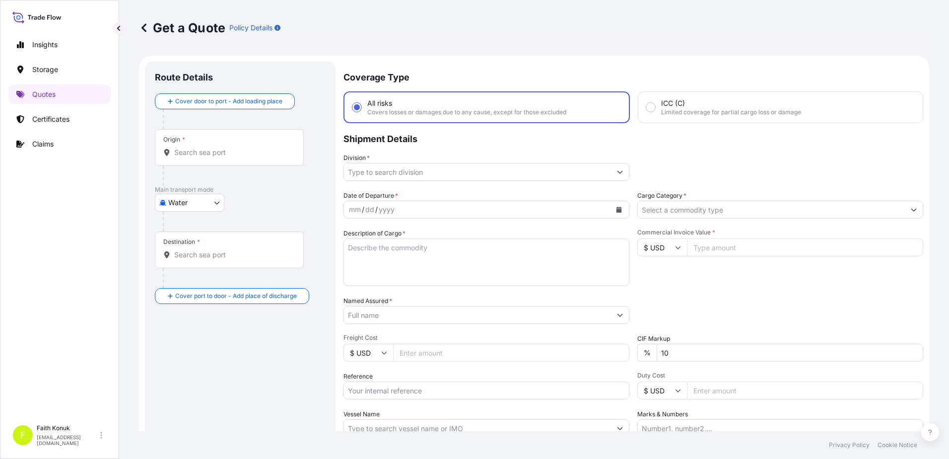
scroll to position [16, 0]
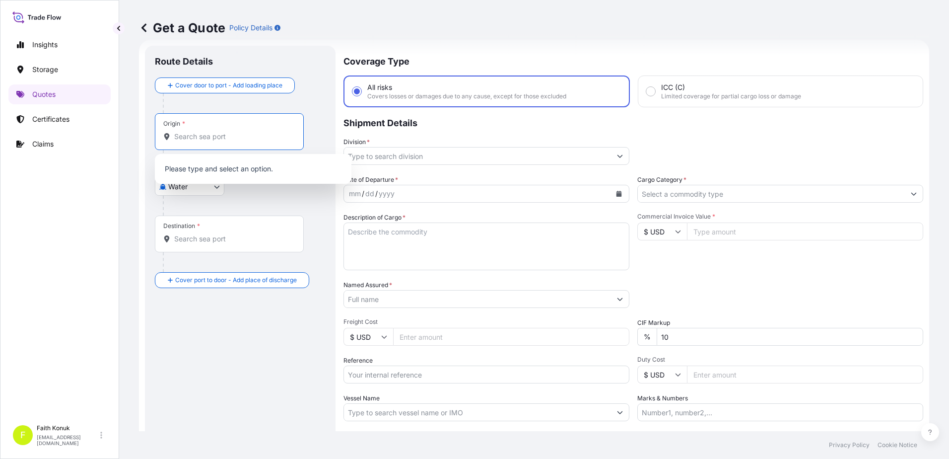
click at [196, 137] on input "Origin *" at bounding box center [232, 136] width 117 height 10
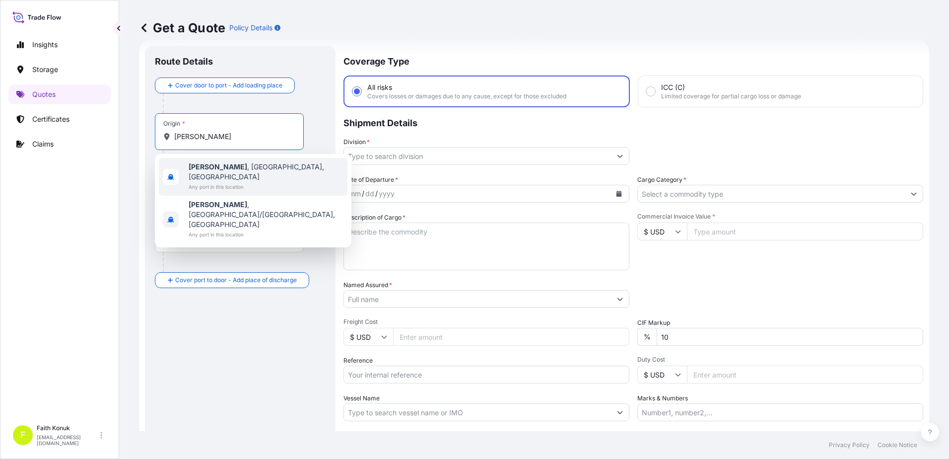
type input "Kestel, Bursa, Türkiye"
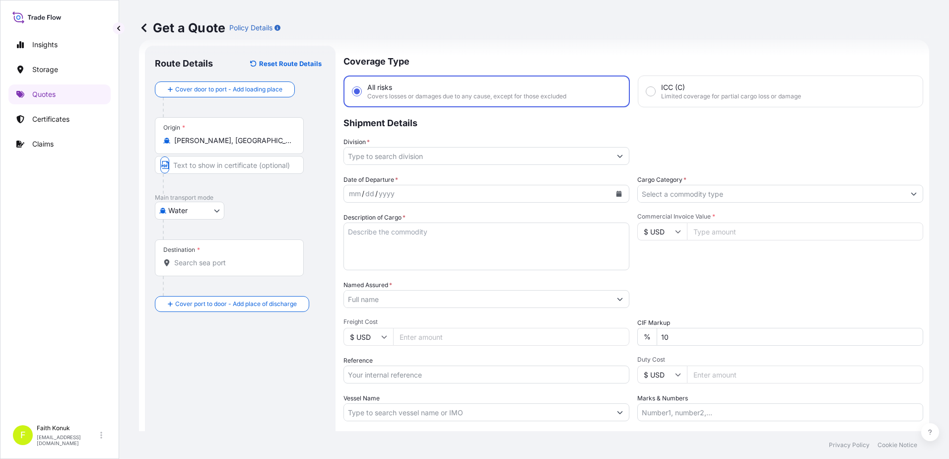
click at [255, 218] on div "Water Air Water Inland" at bounding box center [240, 210] width 171 height 18
click at [180, 208] on body "2 options available. Insights Storage Quotes Certificates Claims F Faith Konuk …" at bounding box center [474, 229] width 949 height 459
click at [190, 274] on span "Inland" at bounding box center [184, 272] width 20 height 10
select select "Inland"
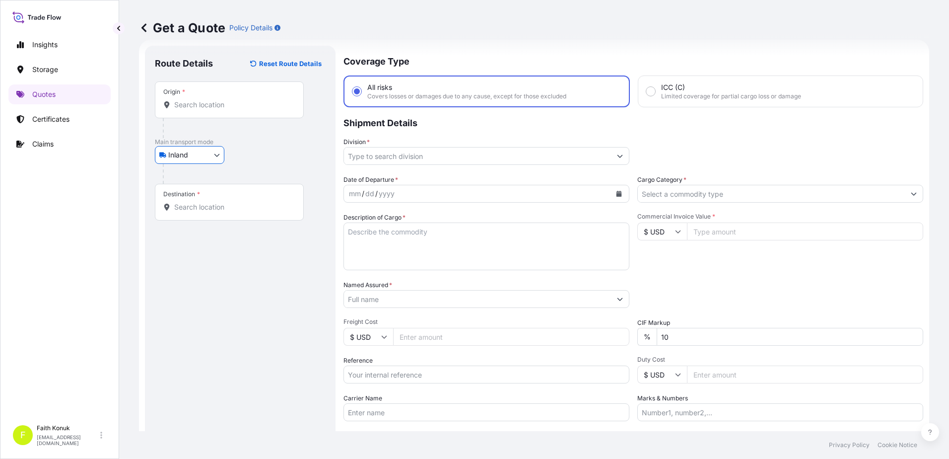
click at [206, 110] on div "Origin *" at bounding box center [229, 99] width 149 height 37
click at [206, 110] on input "Origin *" at bounding box center [232, 105] width 117 height 10
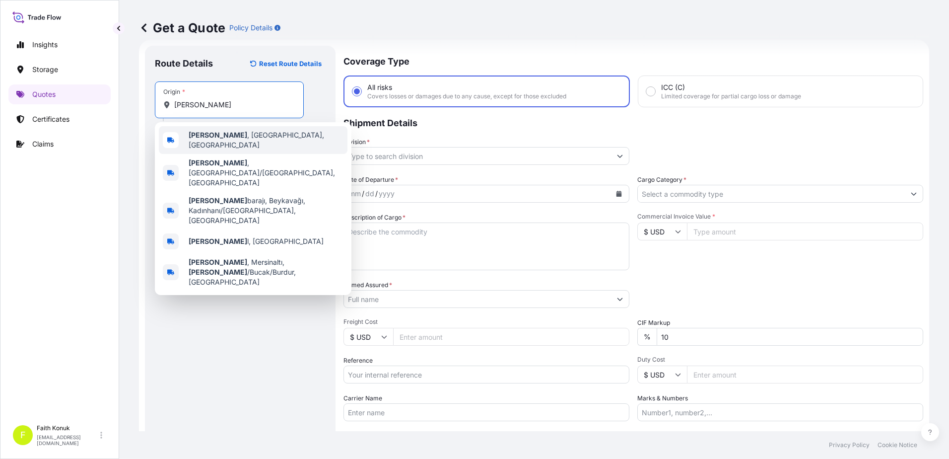
type input "Kestel, Bursa, Türkiye"
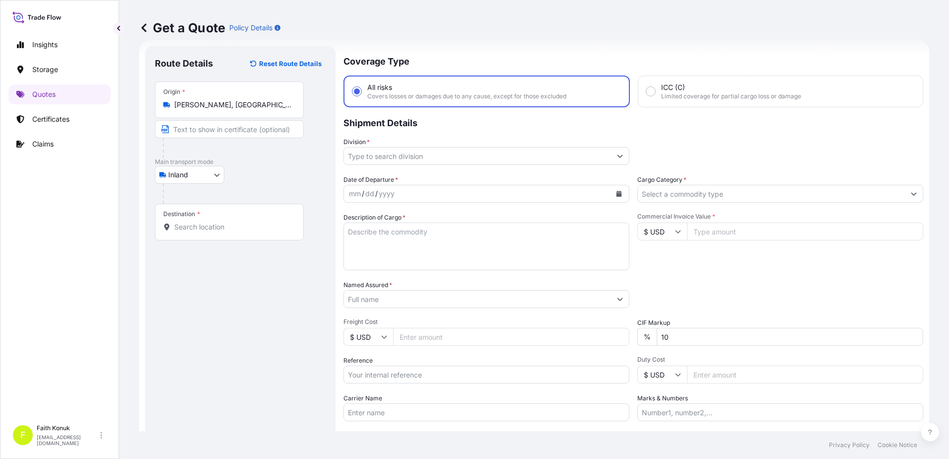
click at [188, 230] on input "Destination *" at bounding box center [232, 227] width 117 height 10
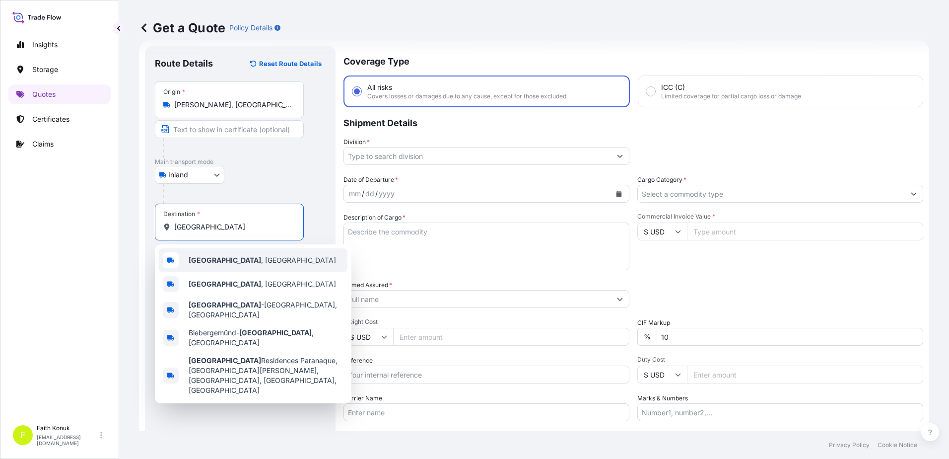
click at [231, 254] on div "Kassel , Germany" at bounding box center [253, 260] width 189 height 24
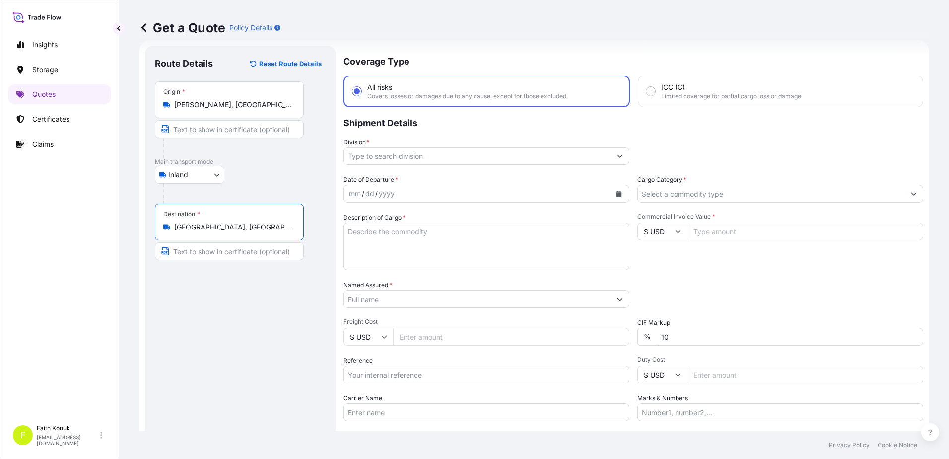
type input "Kassel, Germany"
click at [247, 312] on div "Route Details Reset Route Details Place of loading Road / Inland Road / Inland …" at bounding box center [240, 270] width 171 height 429
click at [407, 151] on input "Division *" at bounding box center [477, 156] width 267 height 18
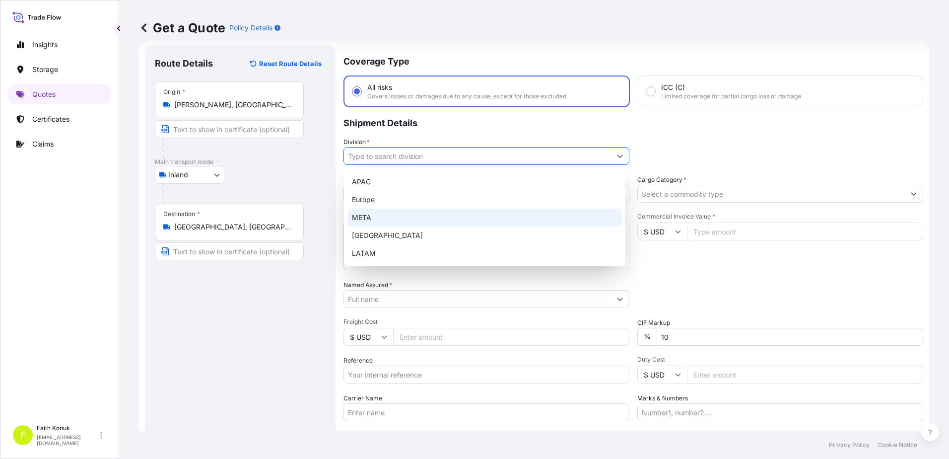
click at [367, 217] on div "META" at bounding box center [484, 217] width 273 height 18
type input "META"
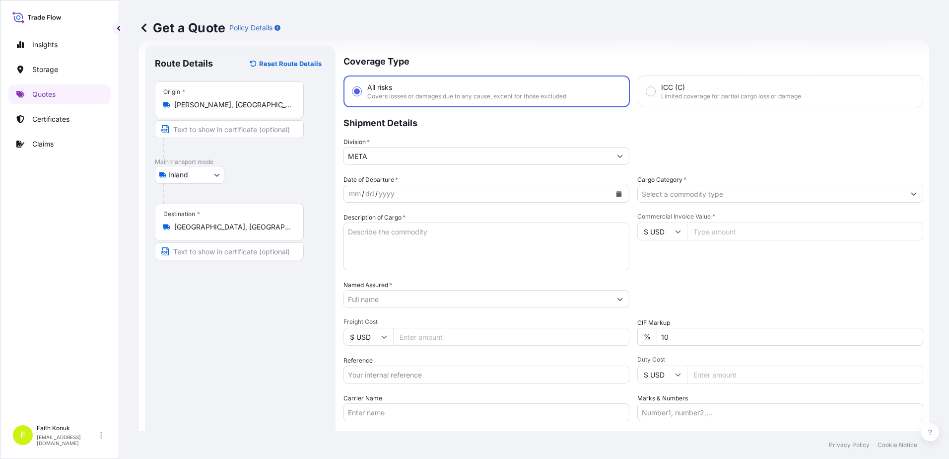
click at [427, 130] on p "Shipment Details" at bounding box center [633, 122] width 580 height 30
click at [617, 196] on icon "Calendar" at bounding box center [618, 194] width 5 height 6
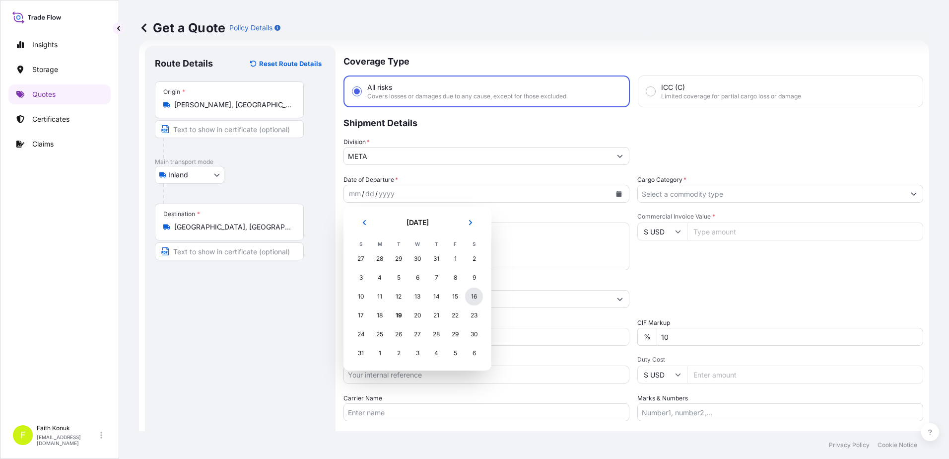
click at [474, 299] on div "16" at bounding box center [474, 296] width 18 height 18
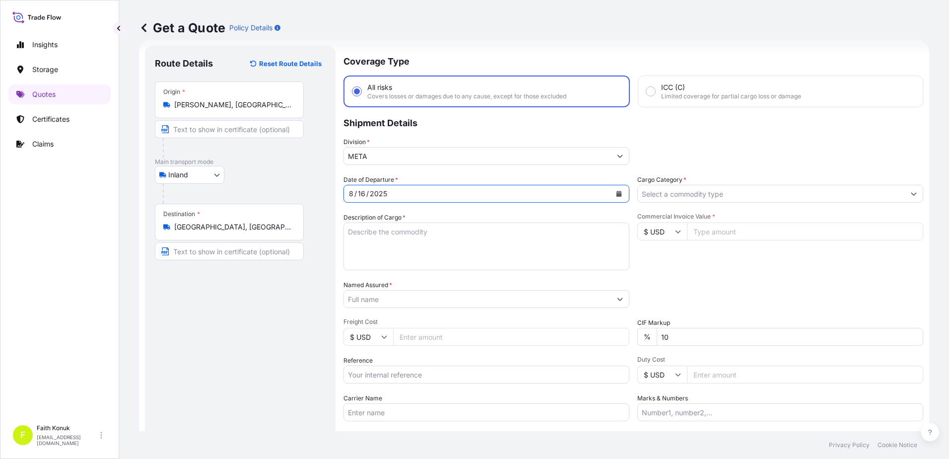
click at [410, 238] on textarea "Description of Cargo *" at bounding box center [486, 246] width 286 height 48
click at [377, 238] on textarea "Description of Cargo *" at bounding box center [486, 246] width 286 height 48
paste textarea "CAM + OTO PARÇA 8 KAP 1891 KG"
type textarea "CAM + OTO PARÇA 8 KAP 1891 KG INSURANCE PREMIUM EURO 110 (TAX INCLUDED)"
click at [375, 299] on input "Named Assured *" at bounding box center [477, 299] width 267 height 18
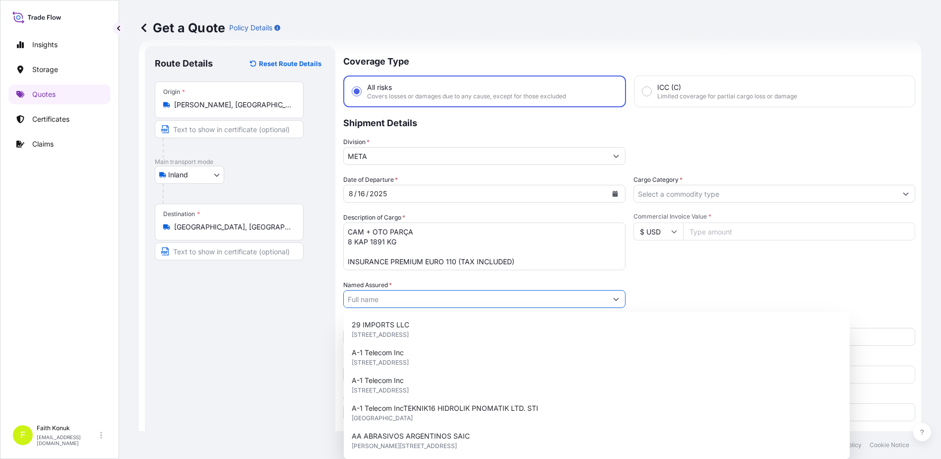
paste input "BODE ARAÇ KAPI SİSTEMLERİ SAN. VE TİC. A.Ş."
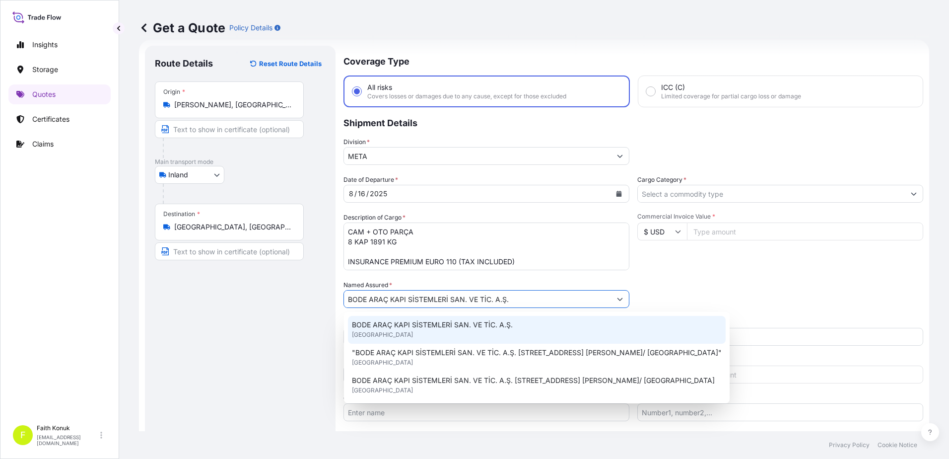
click at [405, 329] on span "BODE ARAÇ KAPI SİSTEMLERİ SAN. VE TİC. A.Ş." at bounding box center [432, 325] width 161 height 10
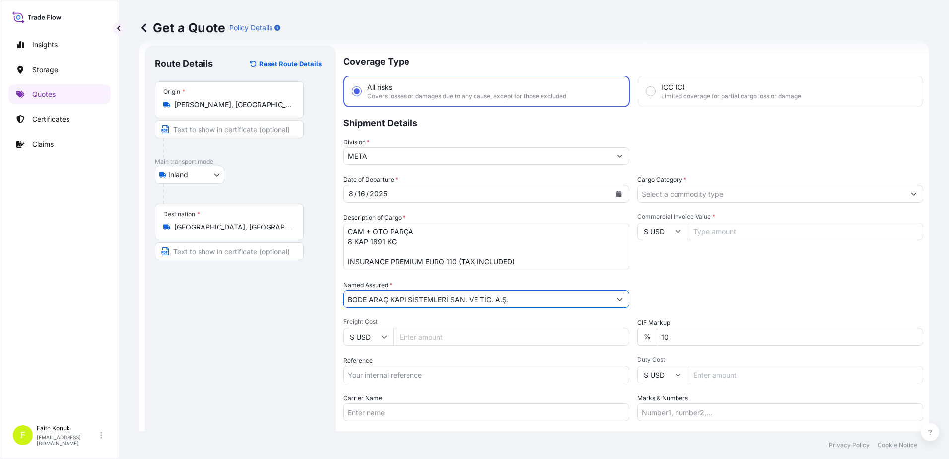
type input "BODE ARAÇ KAPI SİSTEMLERİ SAN. VE TİC. A.Ş."
click at [409, 313] on div "Date of Departure * 8 / 16 / 2025 Cargo Category * Description of Cargo * CAM +…" at bounding box center [633, 298] width 580 height 246
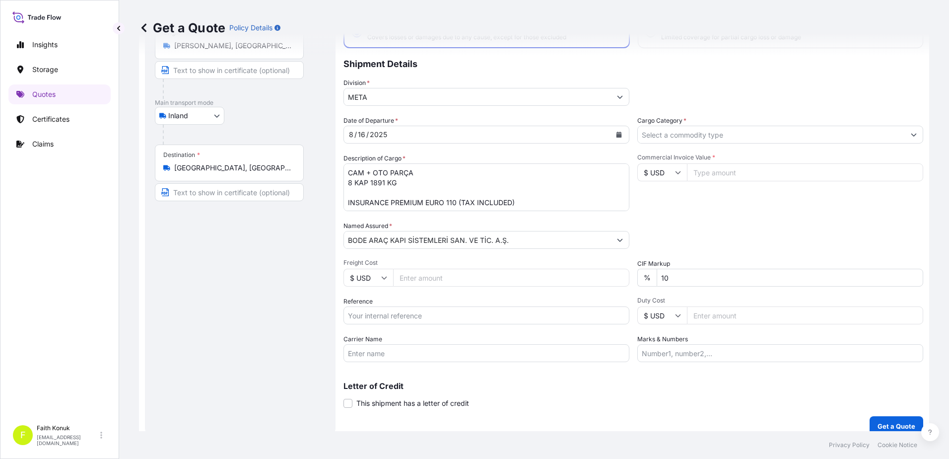
scroll to position [86, 0]
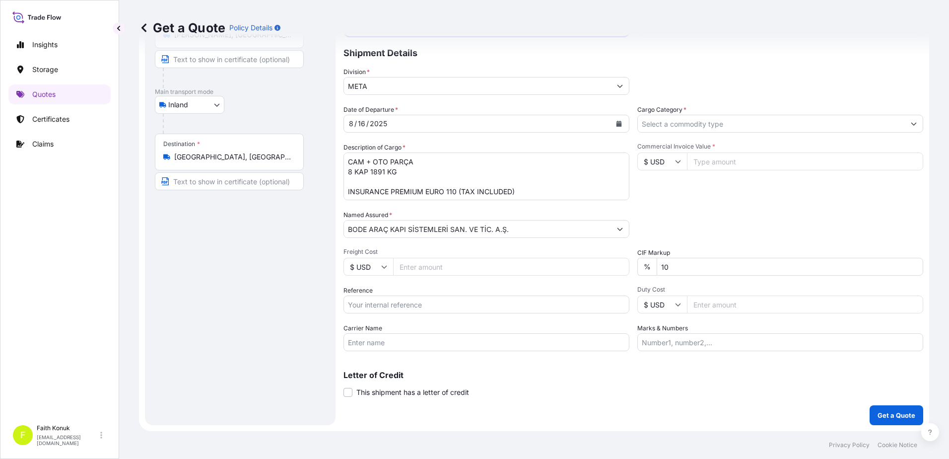
click at [399, 306] on input "Reference" at bounding box center [486, 304] width 286 height 18
click at [399, 305] on input "Reference" at bounding box center [486, 304] width 286 height 18
paste input "2501771953"
type input "2501771953"
click at [367, 343] on input "Carrier Name" at bounding box center [486, 342] width 286 height 18
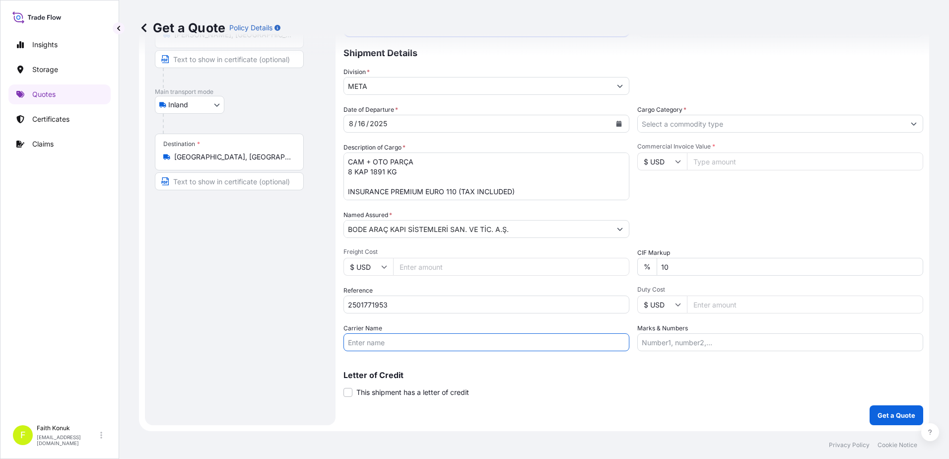
paste input "81 ADB 282"
type input "81 ADB 282"
click at [390, 175] on textarea "CAM + OTO PARÇA 8 KAP 1891 KG INSURANCE PREMIUM EURO 110 (TAX INCLUDED)" at bounding box center [486, 176] width 286 height 48
click at [402, 172] on textarea "CAM + OTO PARÇA 8 KAP 1891 KG INSURANCE PREMIUM EURO 110 (TAX INCLUDED)" at bounding box center [486, 176] width 286 height 48
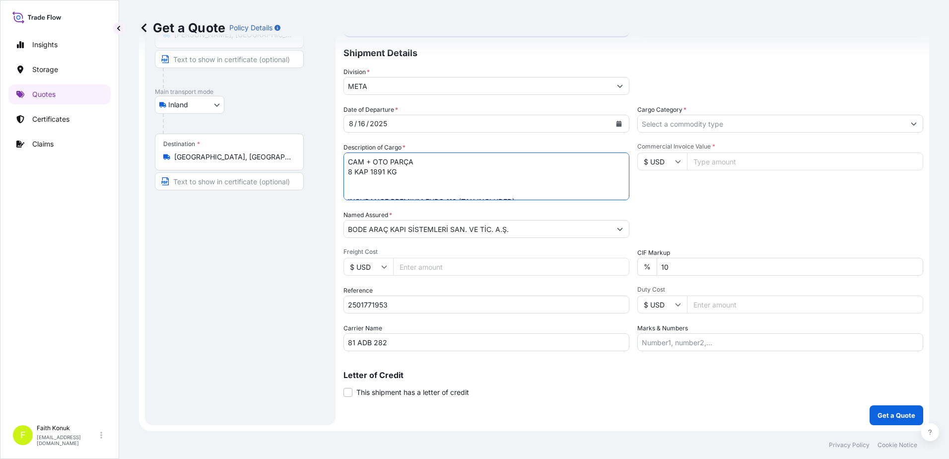
paste textarea "81 ADB 282"
type textarea "CAM + OTO PARÇA 8 KAP 1891 KG 81 ADB 282 INSURANCE PREMIUM EURO 110 (TAX INCLUD…"
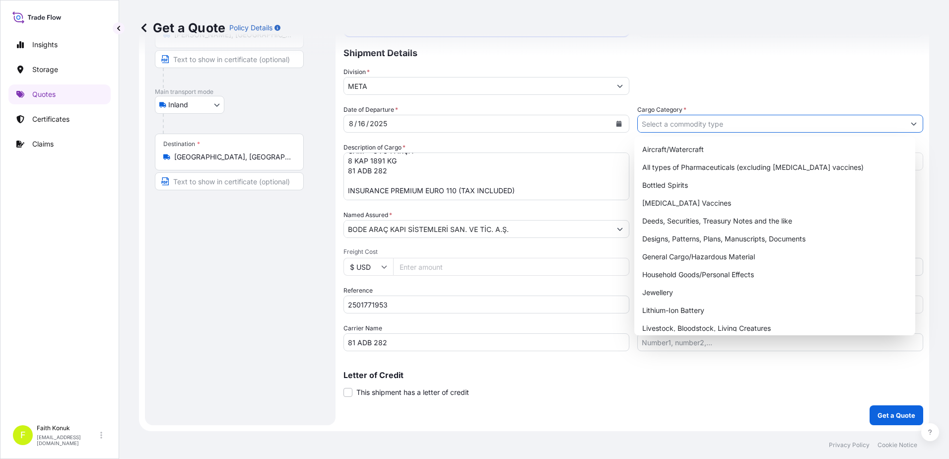
click at [658, 126] on input "Cargo Category *" at bounding box center [771, 124] width 267 height 18
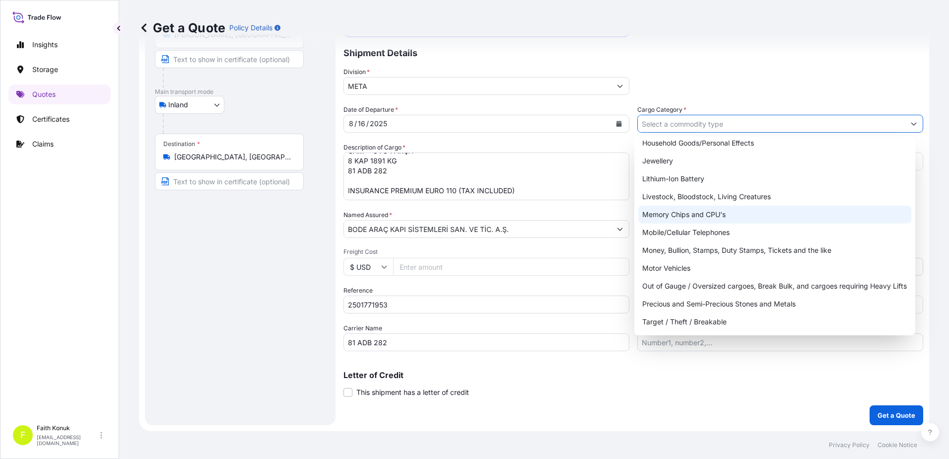
scroll to position [149, 0]
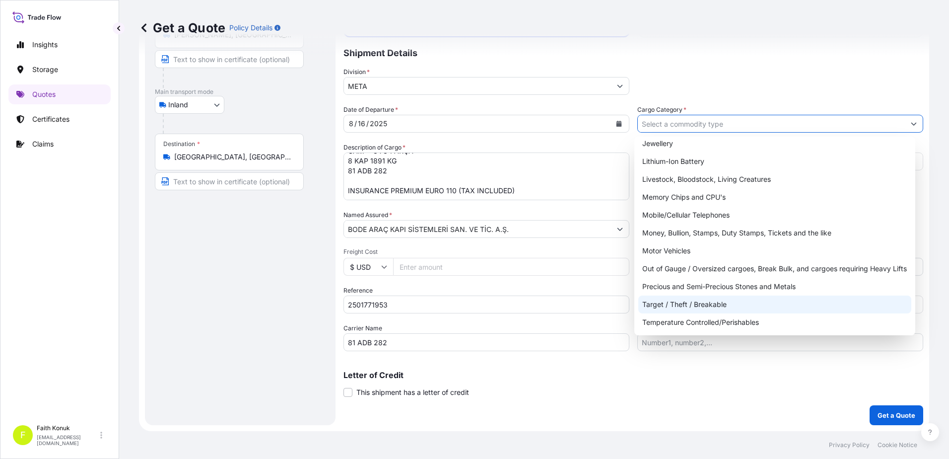
click at [702, 306] on div "Target / Theft / Breakable" at bounding box center [774, 304] width 273 height 18
type input "Target / Theft / Breakable"
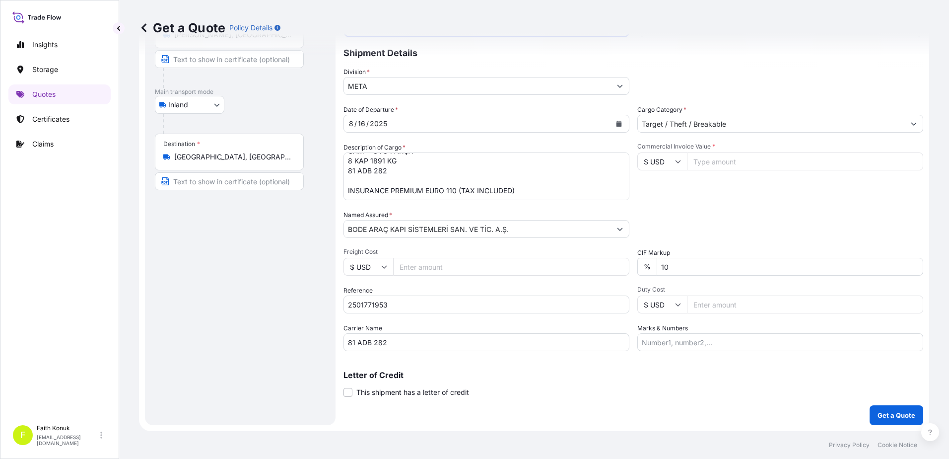
click at [677, 161] on input "$ USD" at bounding box center [662, 161] width 50 height 18
click at [664, 191] on div "€ EUR" at bounding box center [659, 188] width 42 height 19
type input "€ EUR"
click at [701, 159] on input "Commercial Invoice Value *" at bounding box center [805, 161] width 236 height 18
type input "18731"
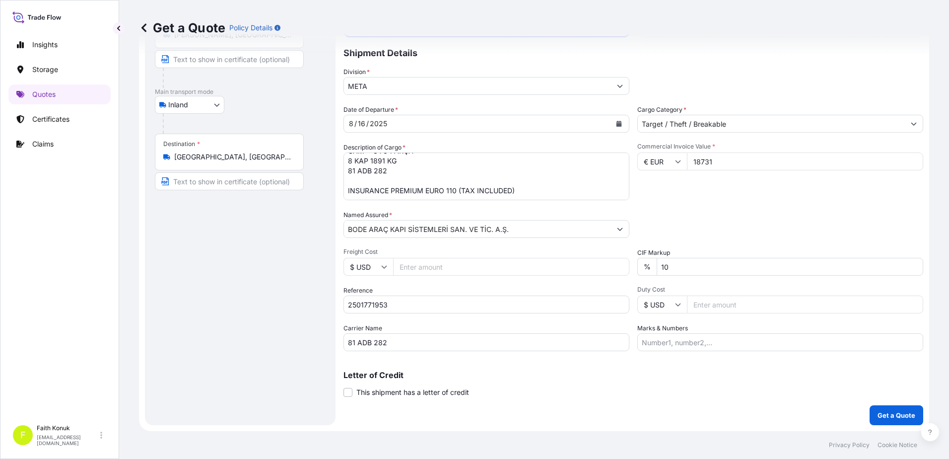
click at [718, 202] on div "Date of Departure * 8 / 16 / 2025 Cargo Category * Target / Theft / Breakable D…" at bounding box center [633, 228] width 580 height 246
click at [0, 312] on html "Insights Storage Quotes Certificates Claims F Faith Konuk fatih.konuk@psabdp.co…" at bounding box center [474, 229] width 949 height 459
click at [890, 415] on p "Get a Quote" at bounding box center [896, 415] width 38 height 10
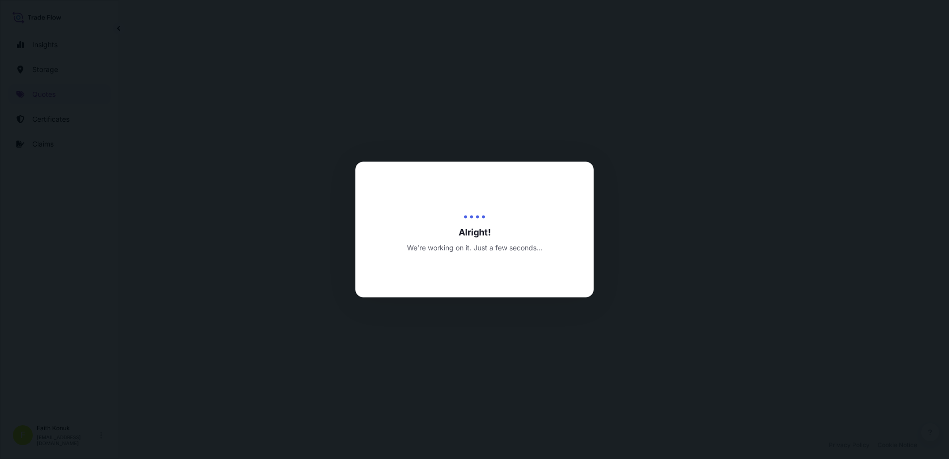
select select "Inland"
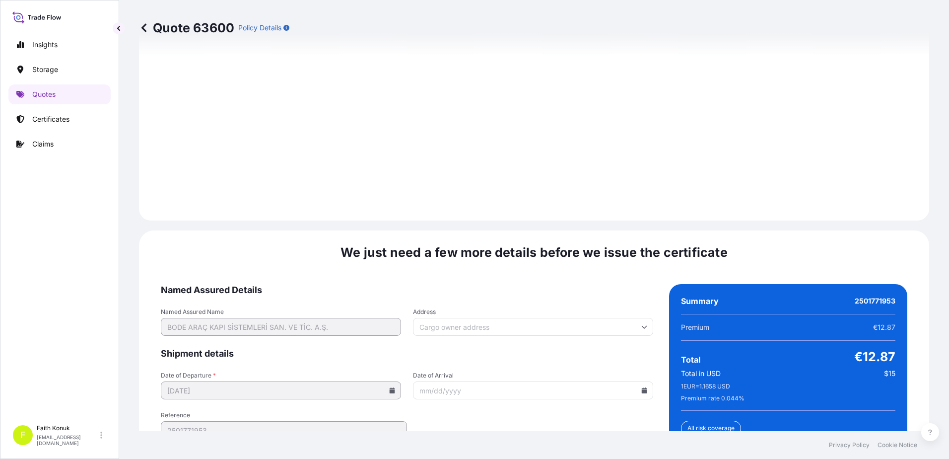
scroll to position [1464, 0]
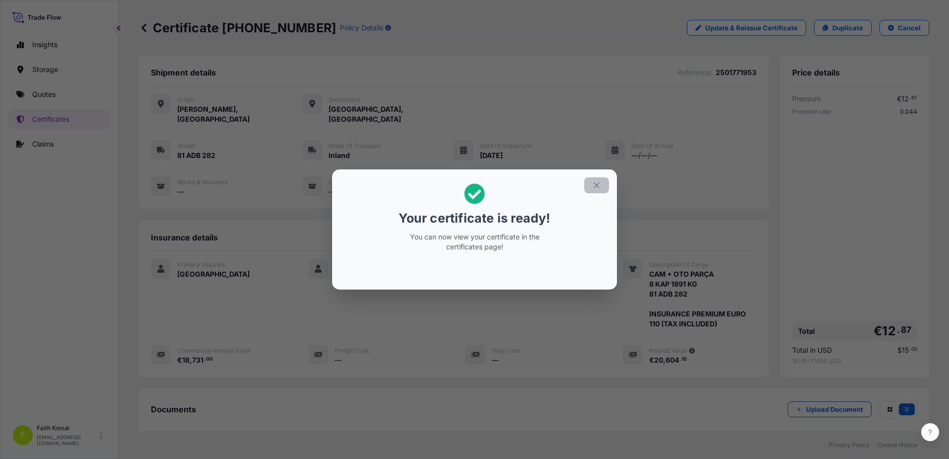
click at [597, 183] on icon "button" at bounding box center [596, 185] width 9 height 9
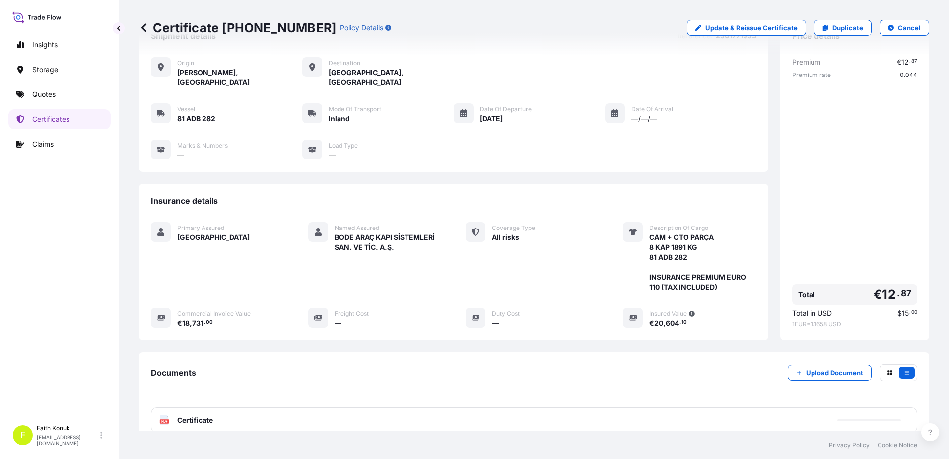
scroll to position [103, 0]
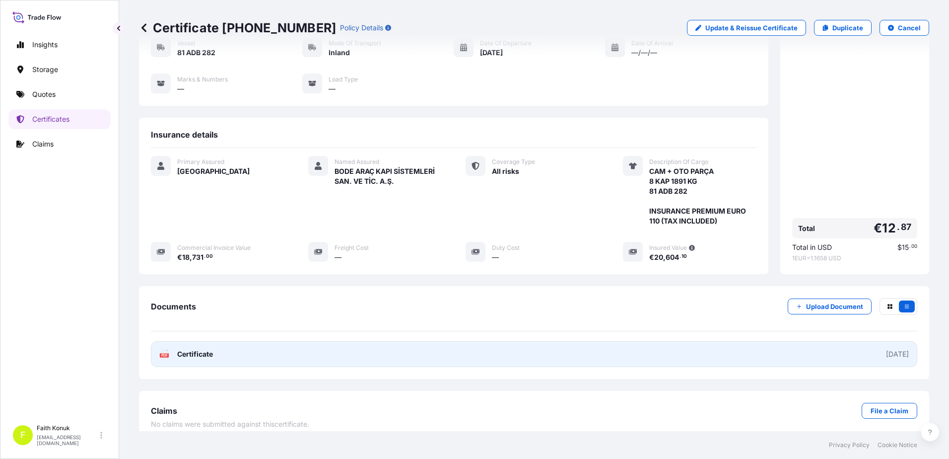
click at [186, 349] on span "Certificate" at bounding box center [195, 354] width 36 height 10
